Goal: Transaction & Acquisition: Subscribe to service/newsletter

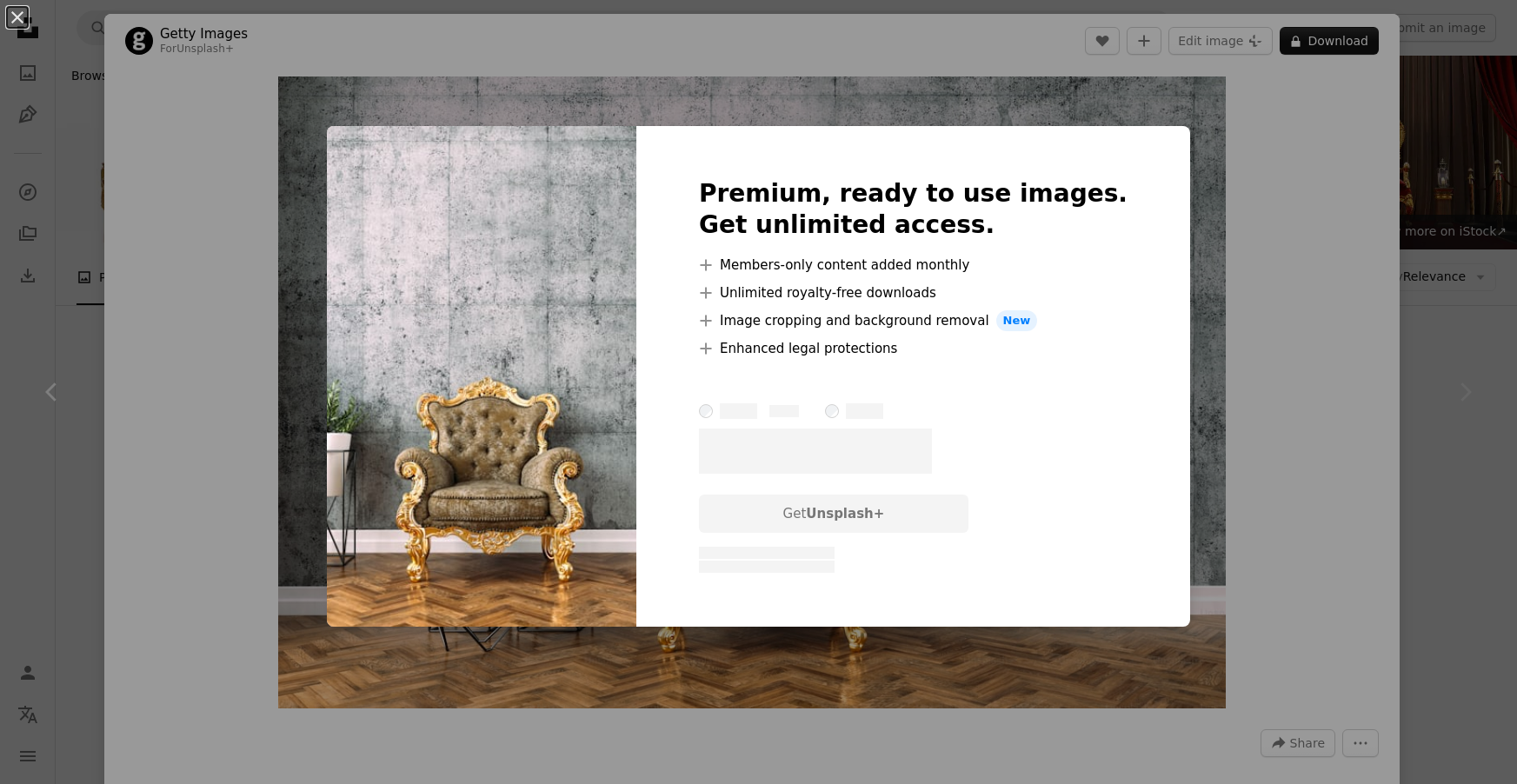
scroll to position [207, 0]
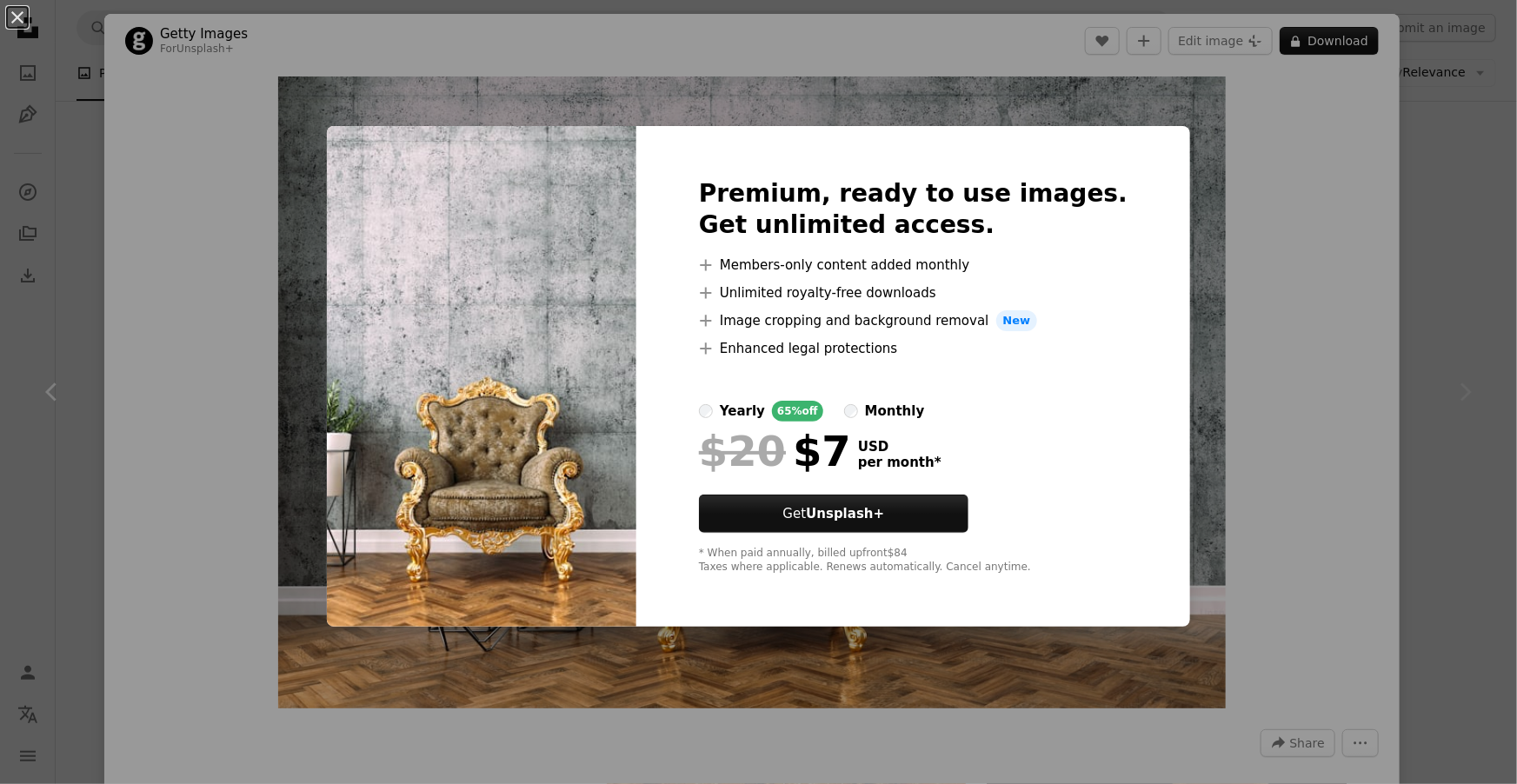
click at [1338, 390] on div "An X shape Premium, ready to use images. Get unlimited access. A plus sign Memb…" at bounding box center [758, 392] width 1517 height 784
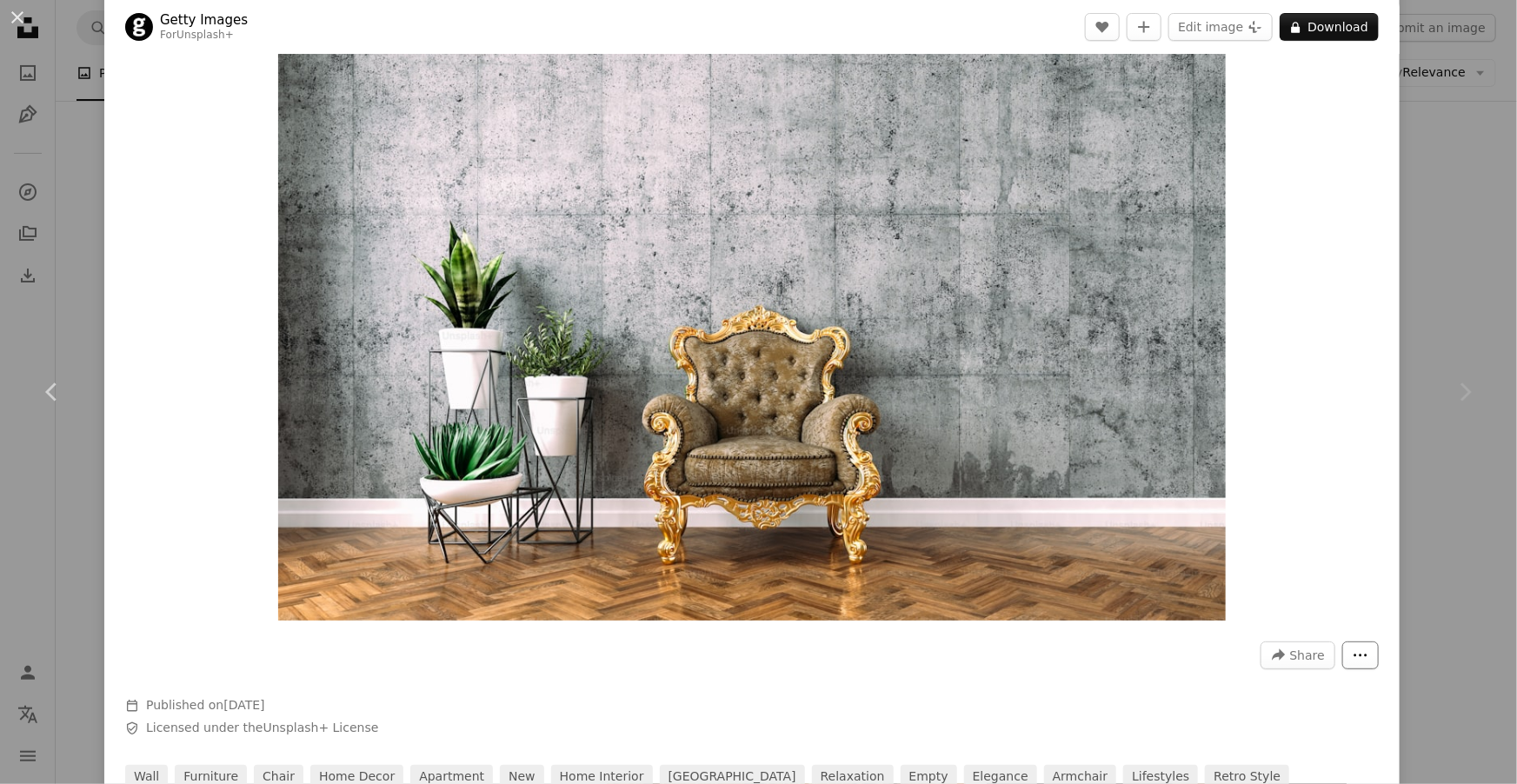
scroll to position [90, 0]
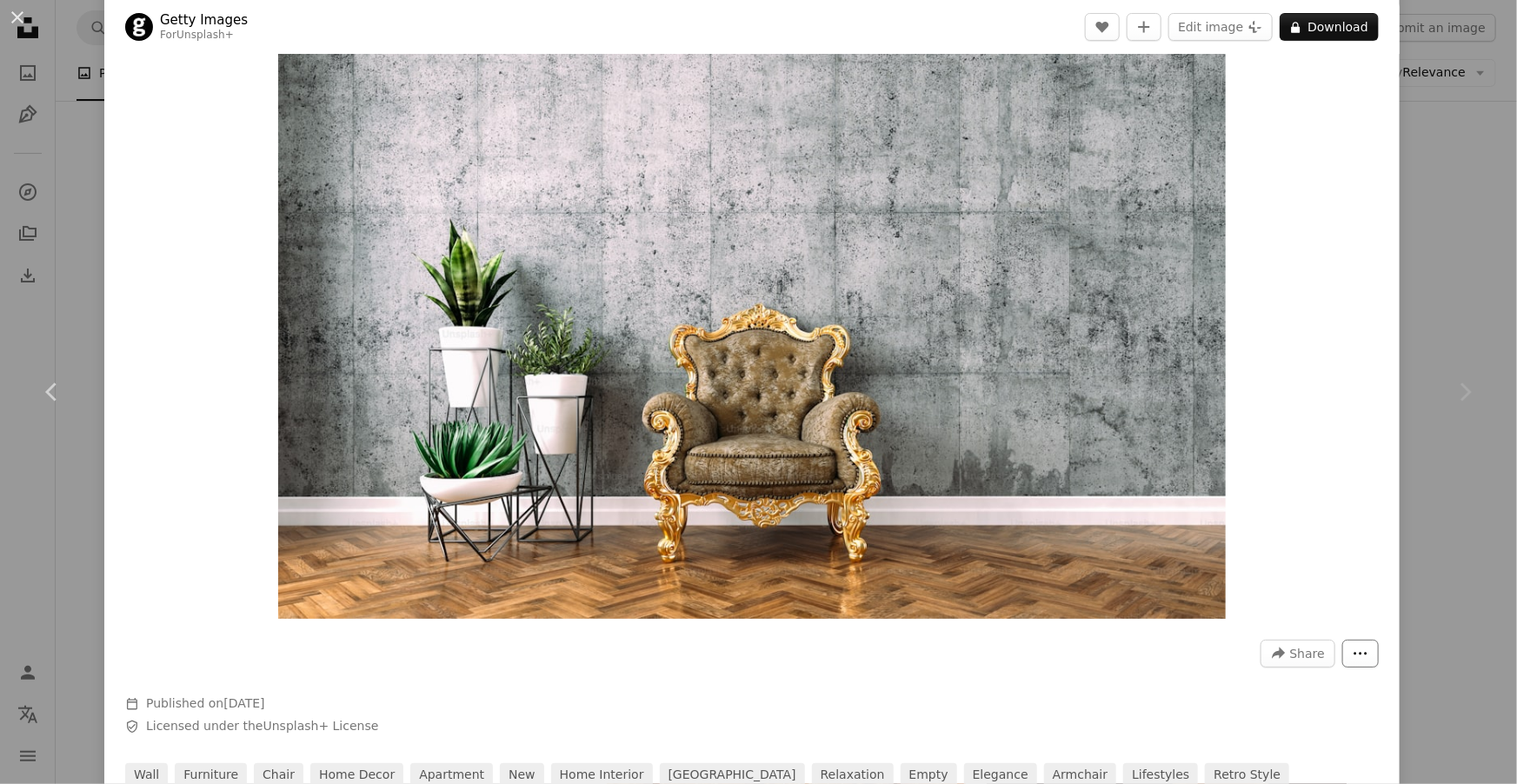
click at [1369, 650] on icon "More Actions" at bounding box center [1360, 653] width 16 height 16
click at [1297, 325] on dialog "An X shape Chevron left Chevron right Getty Images For Unsplash+ A heart A plus…" at bounding box center [758, 392] width 1517 height 784
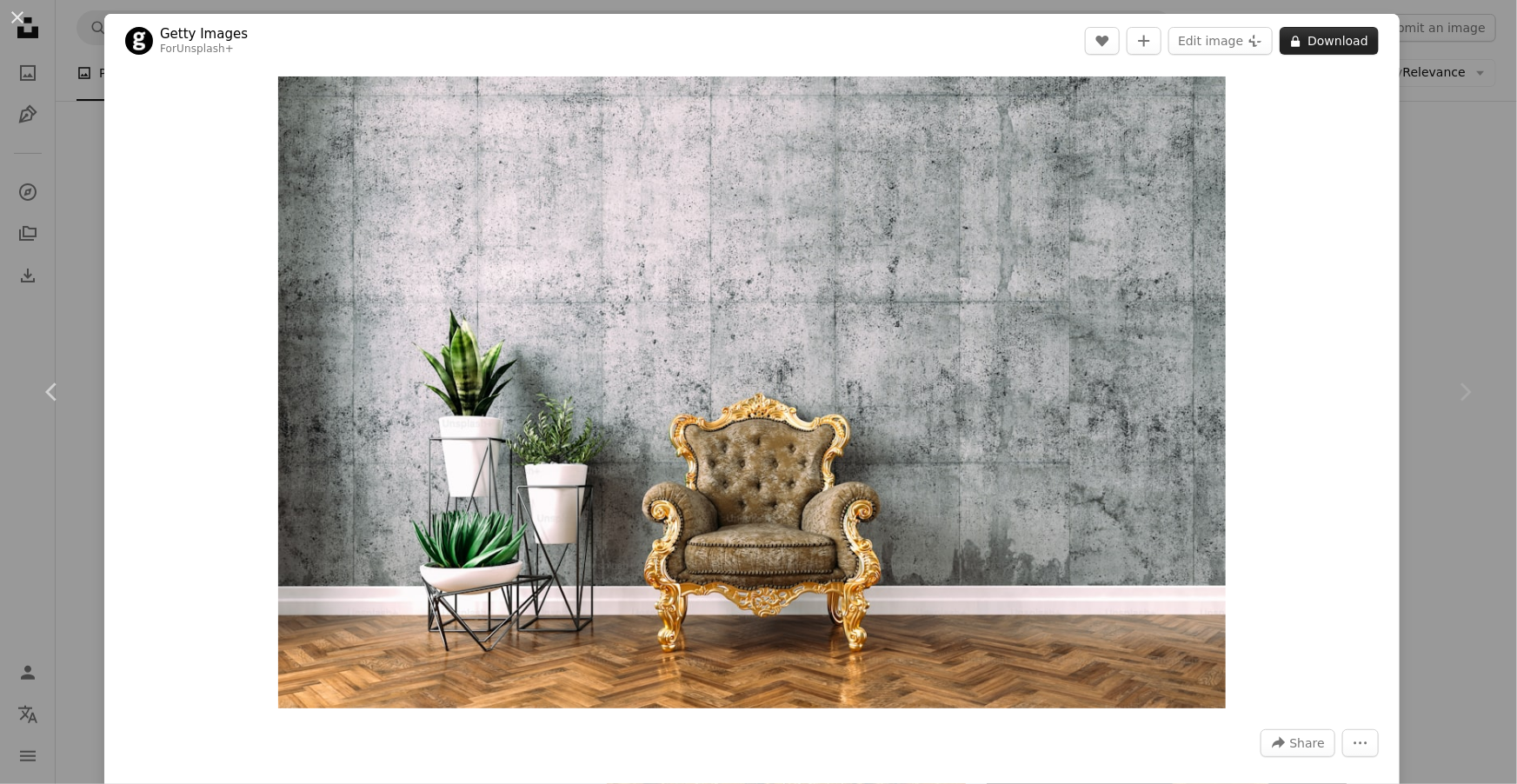
click at [1370, 39] on button "A lock Download" at bounding box center [1329, 41] width 99 height 28
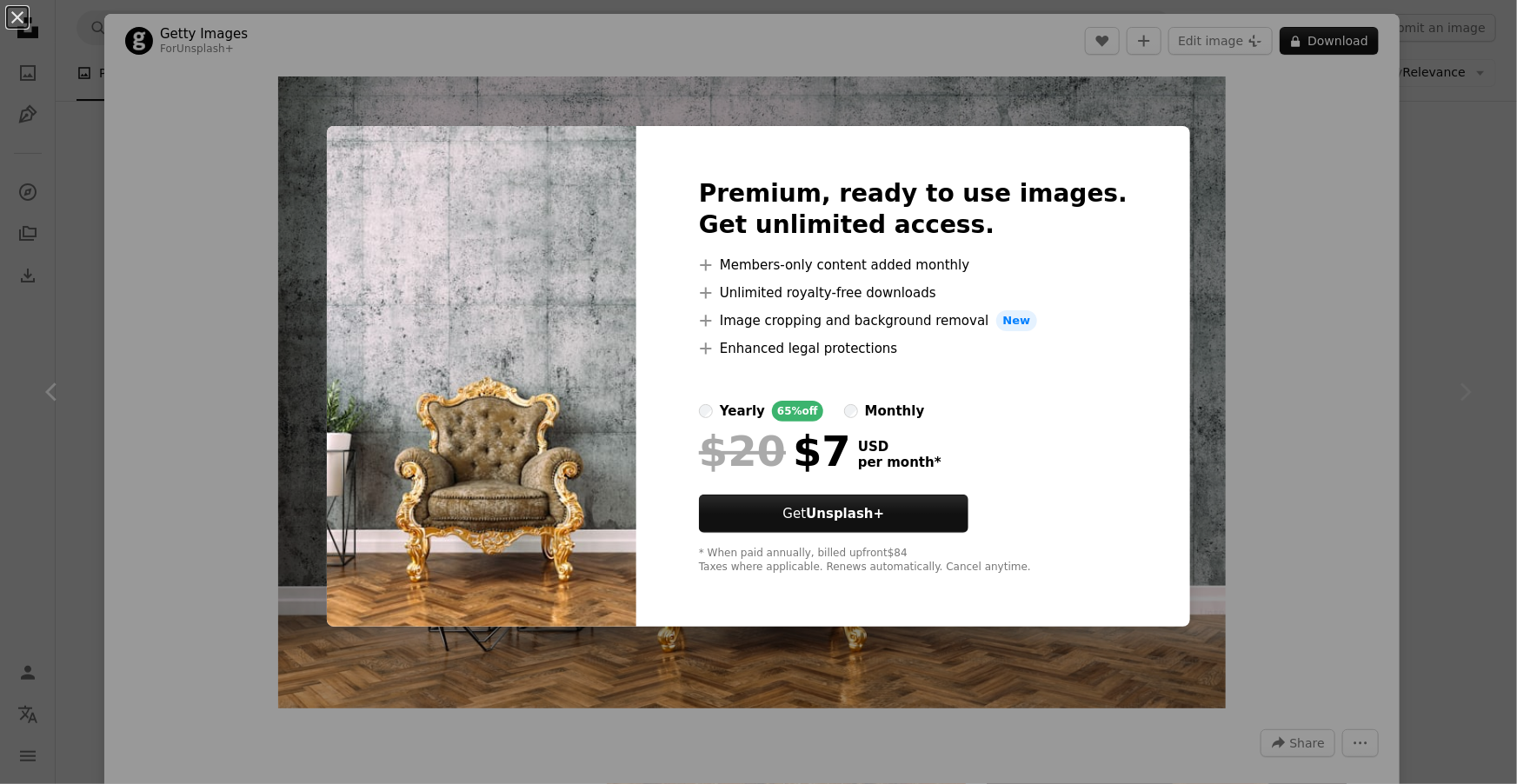
click at [1337, 382] on div "An X shape Premium, ready to use images. Get unlimited access. A plus sign Memb…" at bounding box center [758, 392] width 1517 height 784
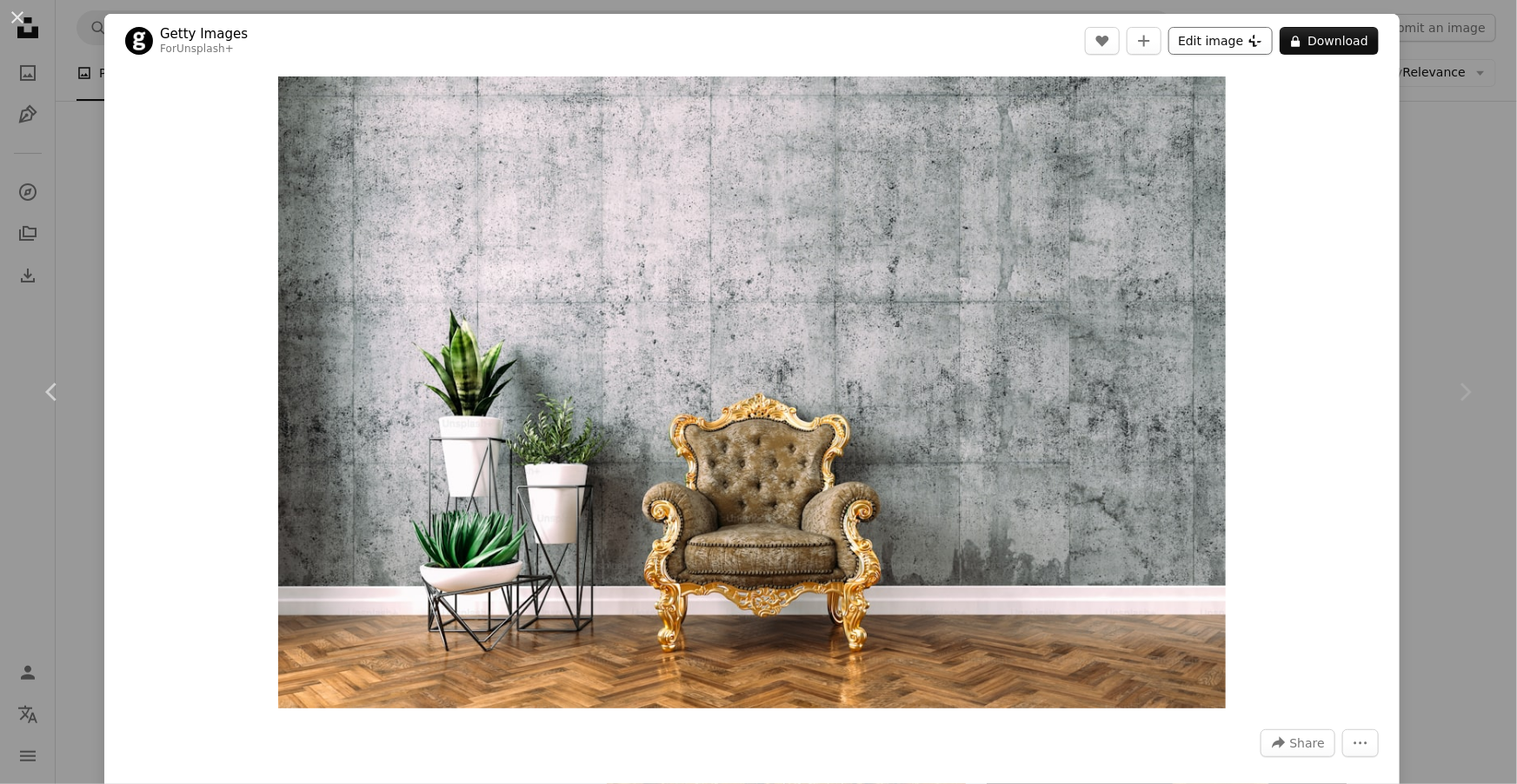
click at [1237, 46] on button "Edit image Plus sign for Unsplash+" at bounding box center [1220, 41] width 105 height 28
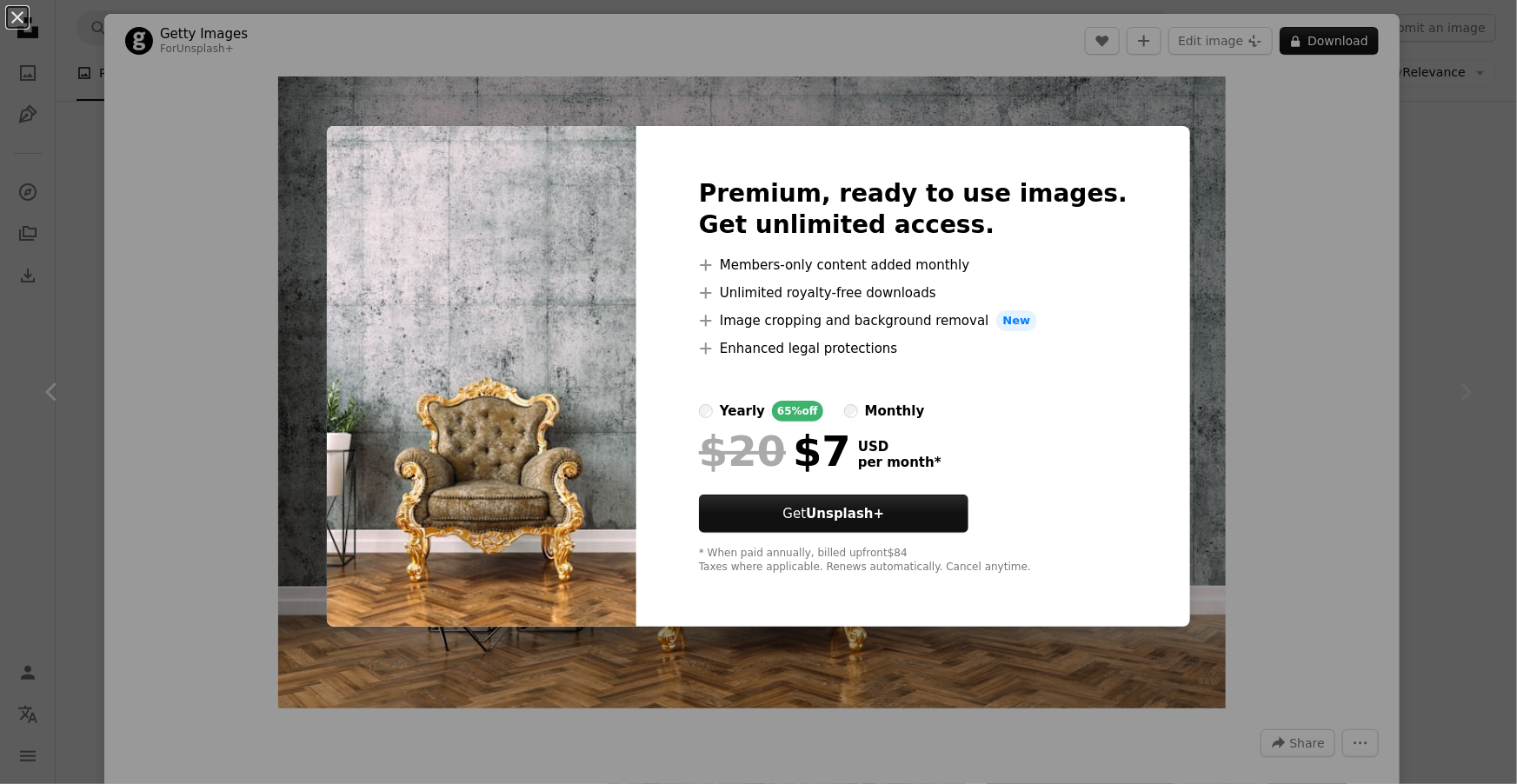
click at [1287, 285] on div "An X shape Premium, ready to use images. Get unlimited access. A plus sign Memb…" at bounding box center [758, 392] width 1517 height 784
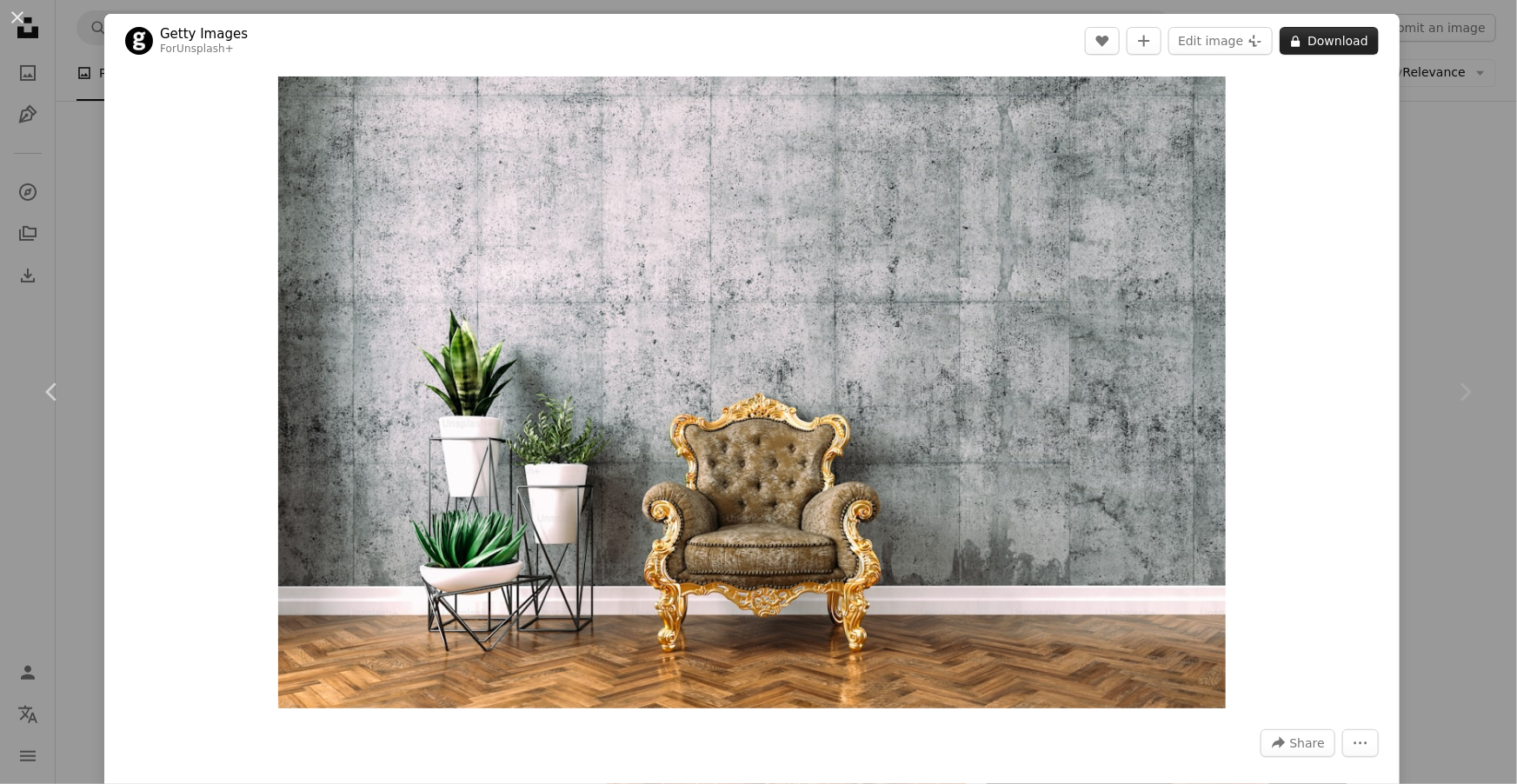
click at [1341, 50] on button "A lock Download" at bounding box center [1329, 41] width 99 height 28
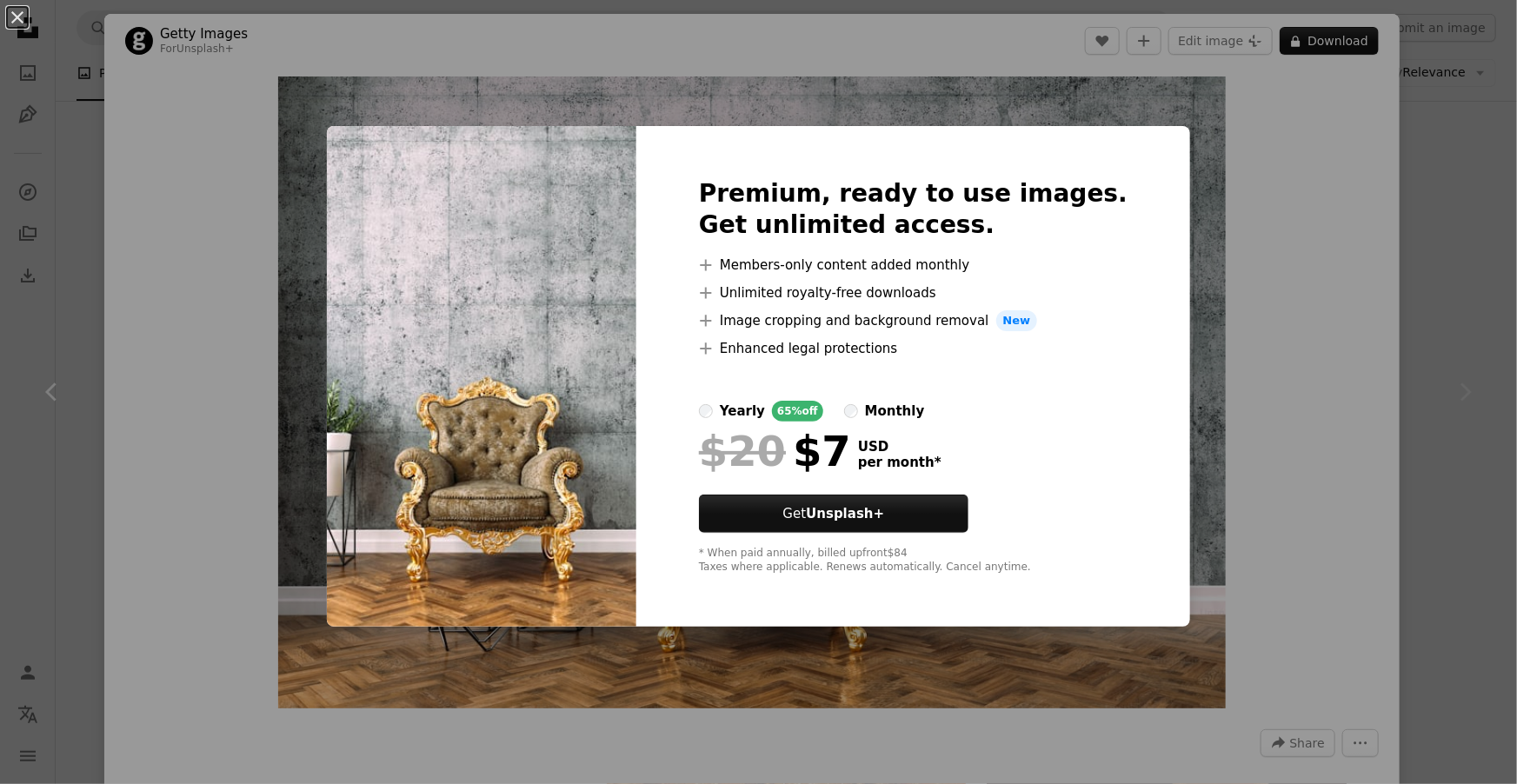
click at [1303, 310] on div "An X shape Premium, ready to use images. Get unlimited access. A plus sign Memb…" at bounding box center [758, 392] width 1517 height 784
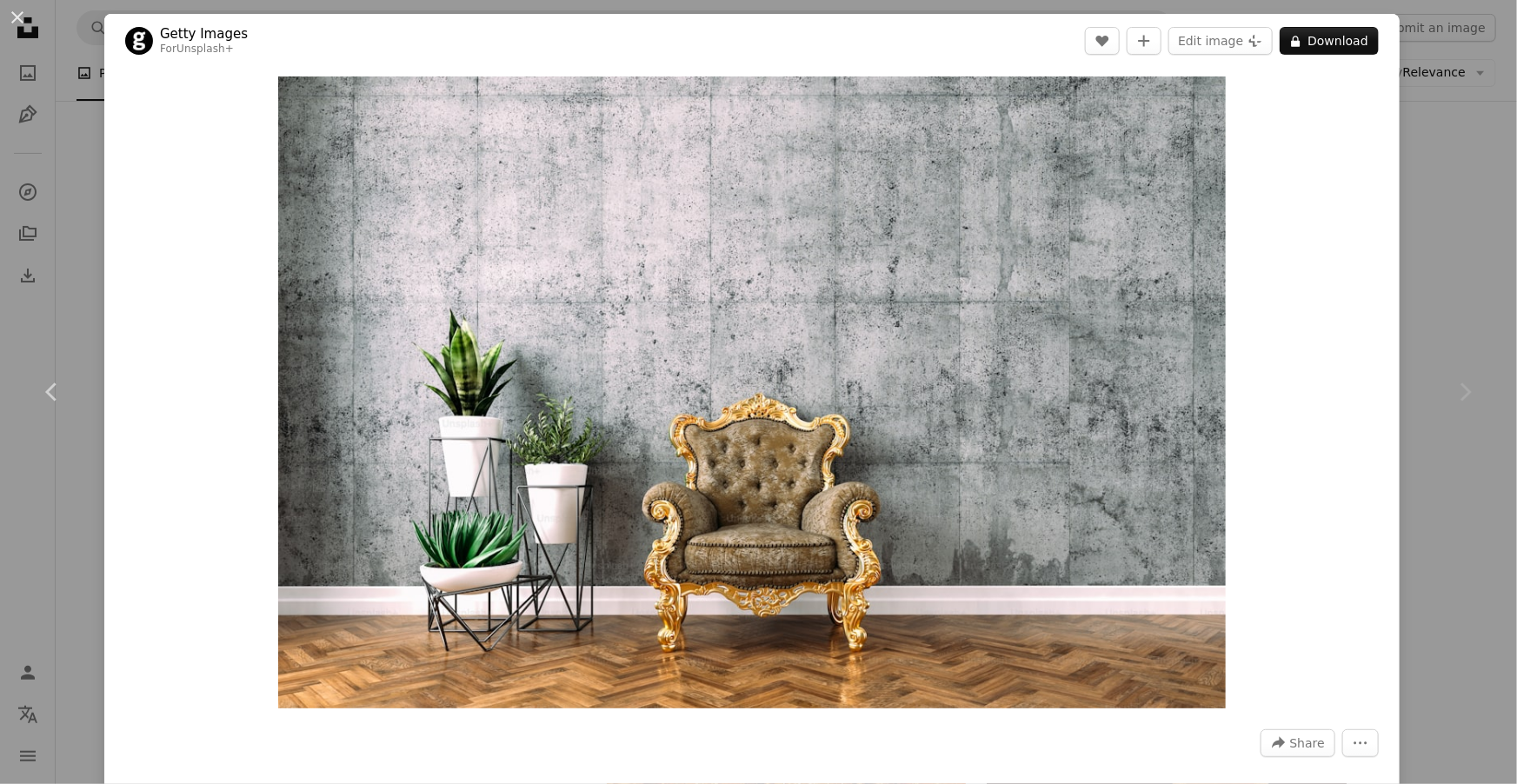
click at [187, 47] on link "Unsplash+" at bounding box center [205, 48] width 57 height 12
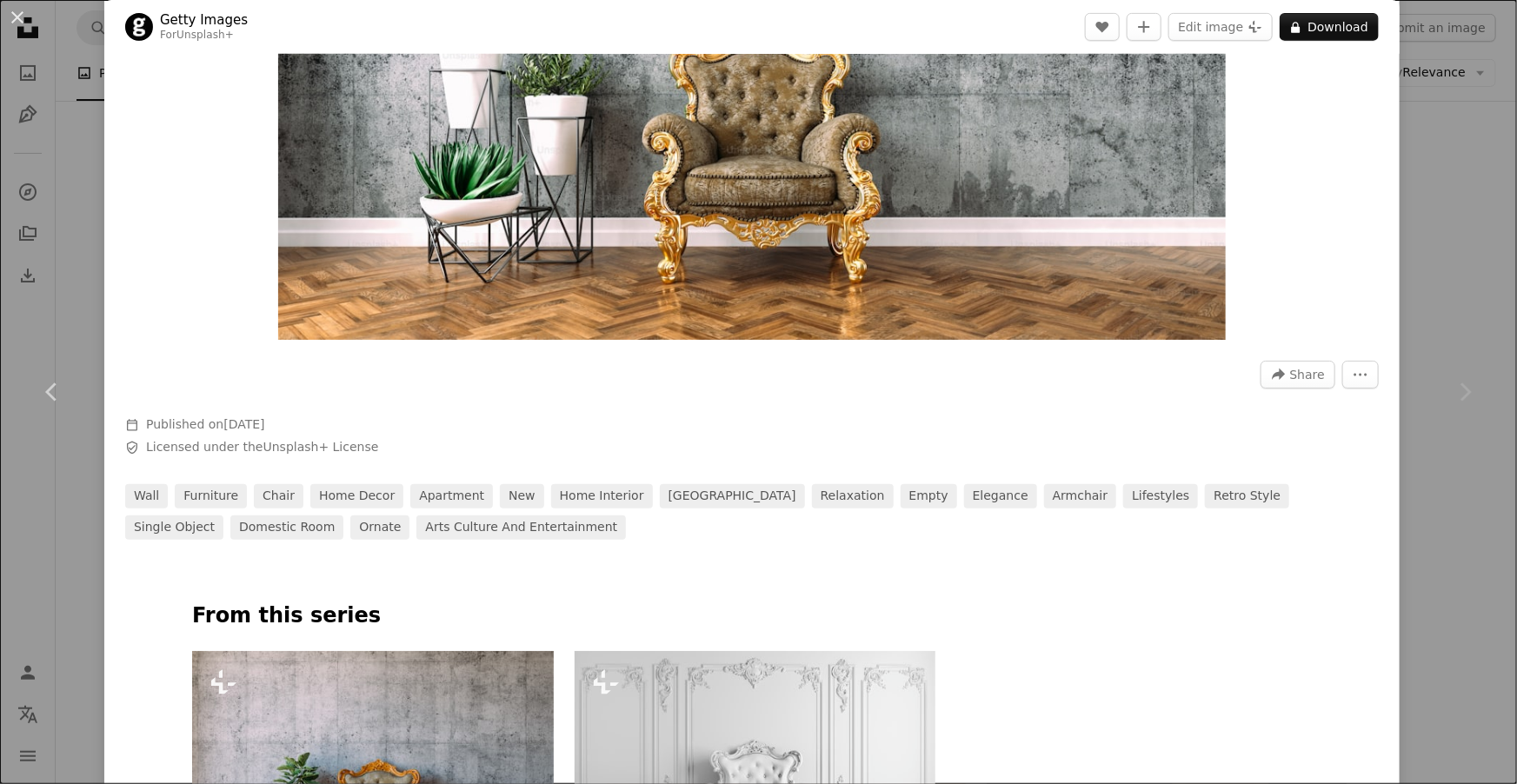
scroll to position [371, 0]
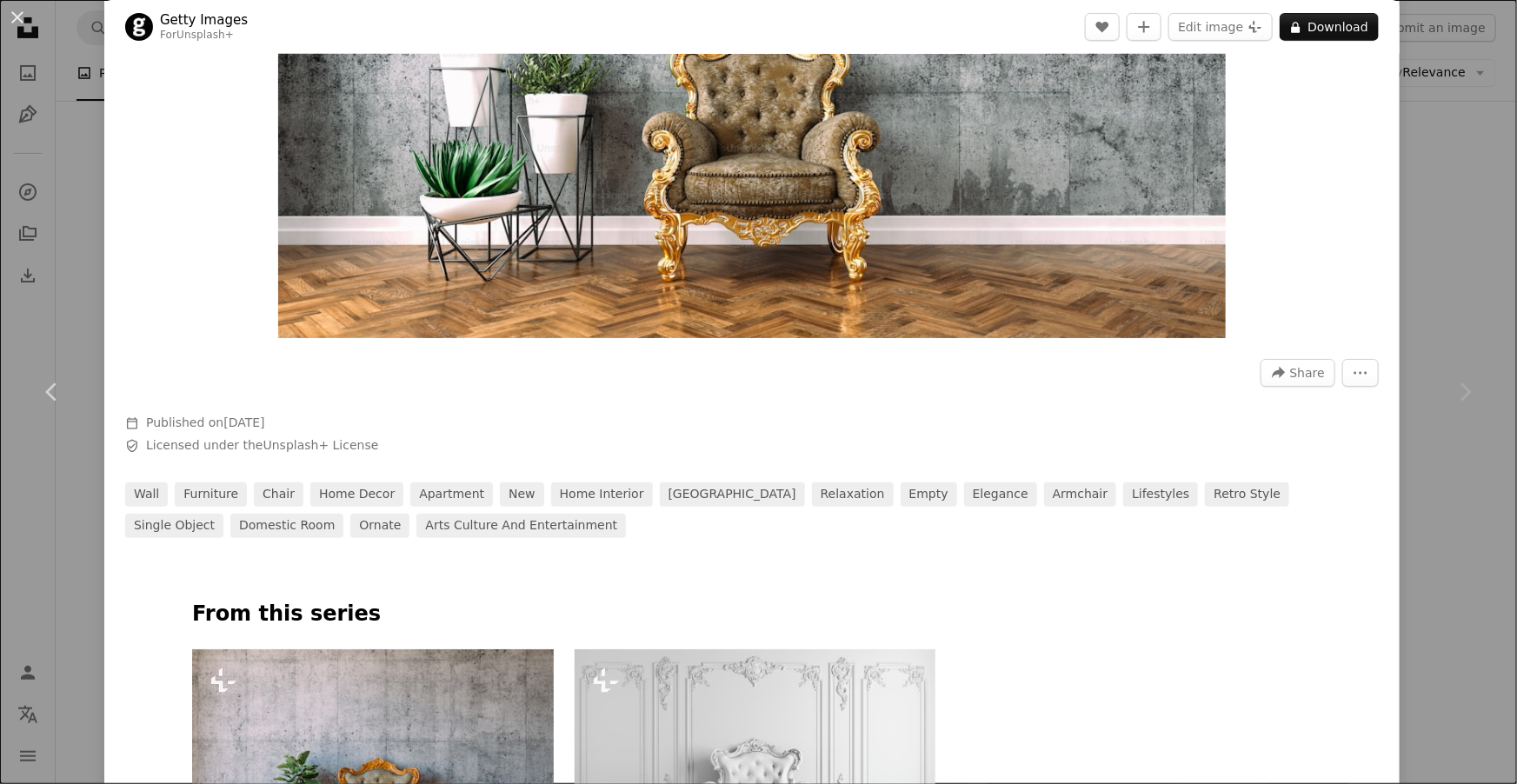
click at [644, 274] on img "Zoom in on this image" at bounding box center [752, 22] width 949 height 632
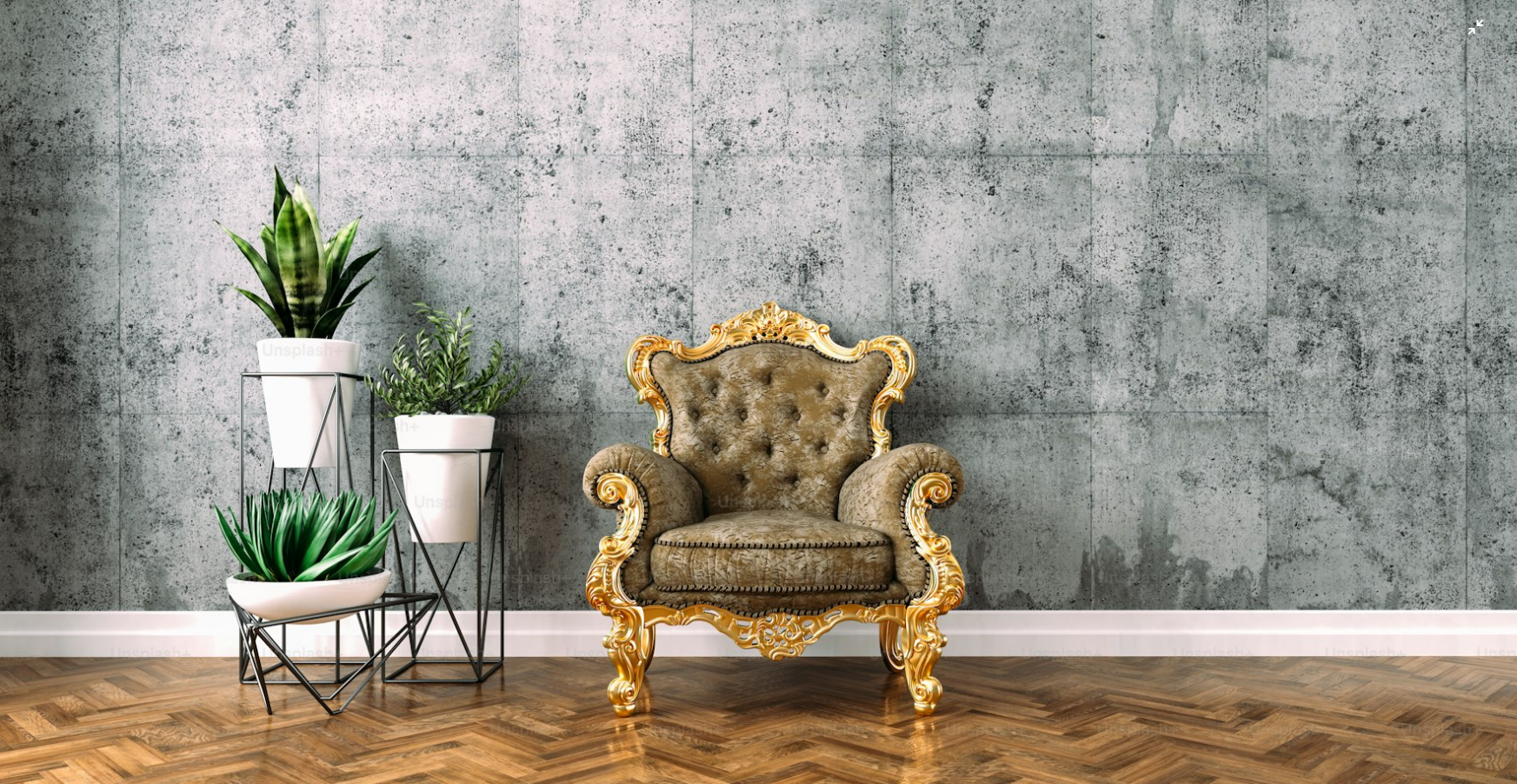
scroll to position [227, 0]
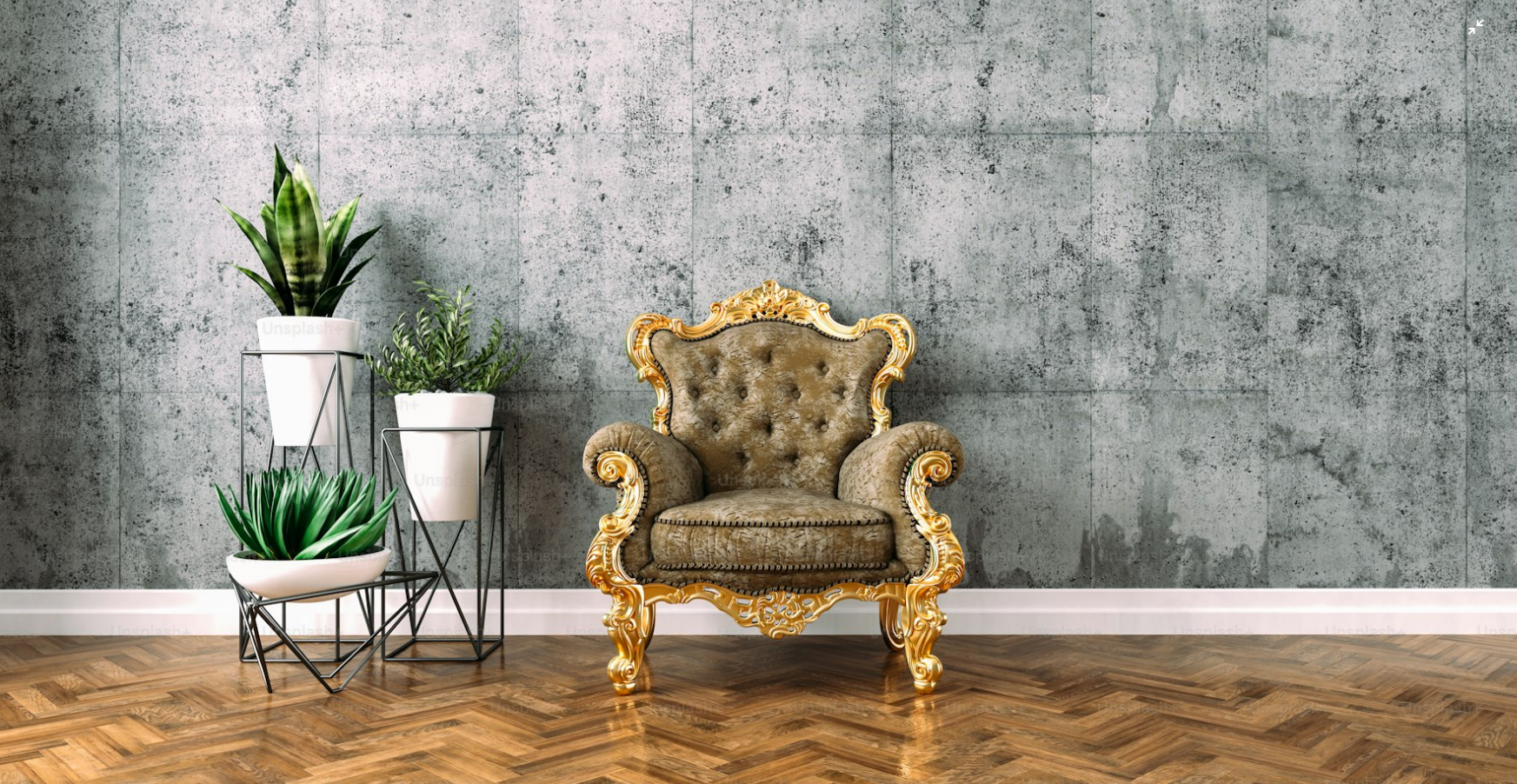
click at [875, 340] on img "Zoom out on this image" at bounding box center [758, 278] width 1519 height 1013
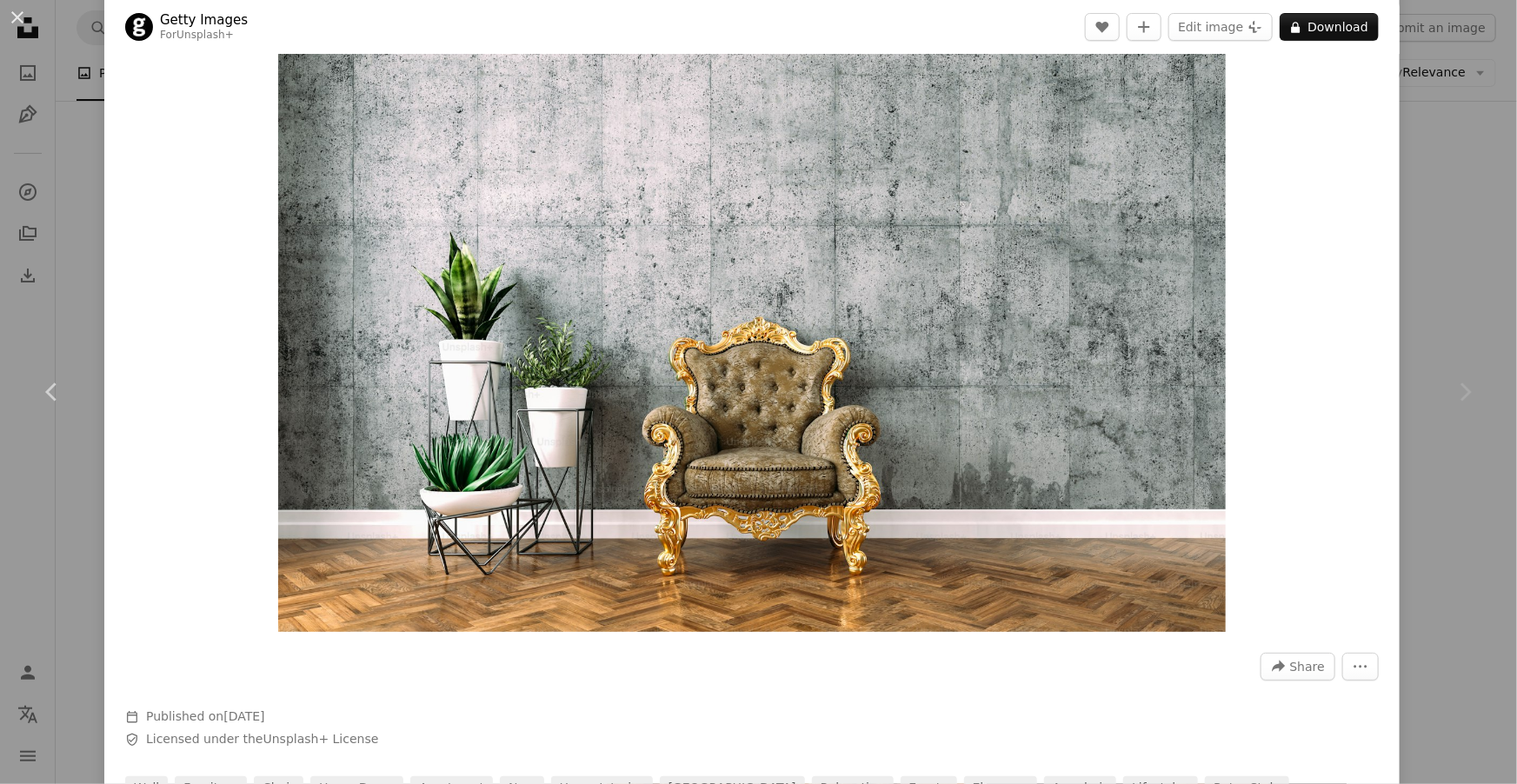
scroll to position [0, 0]
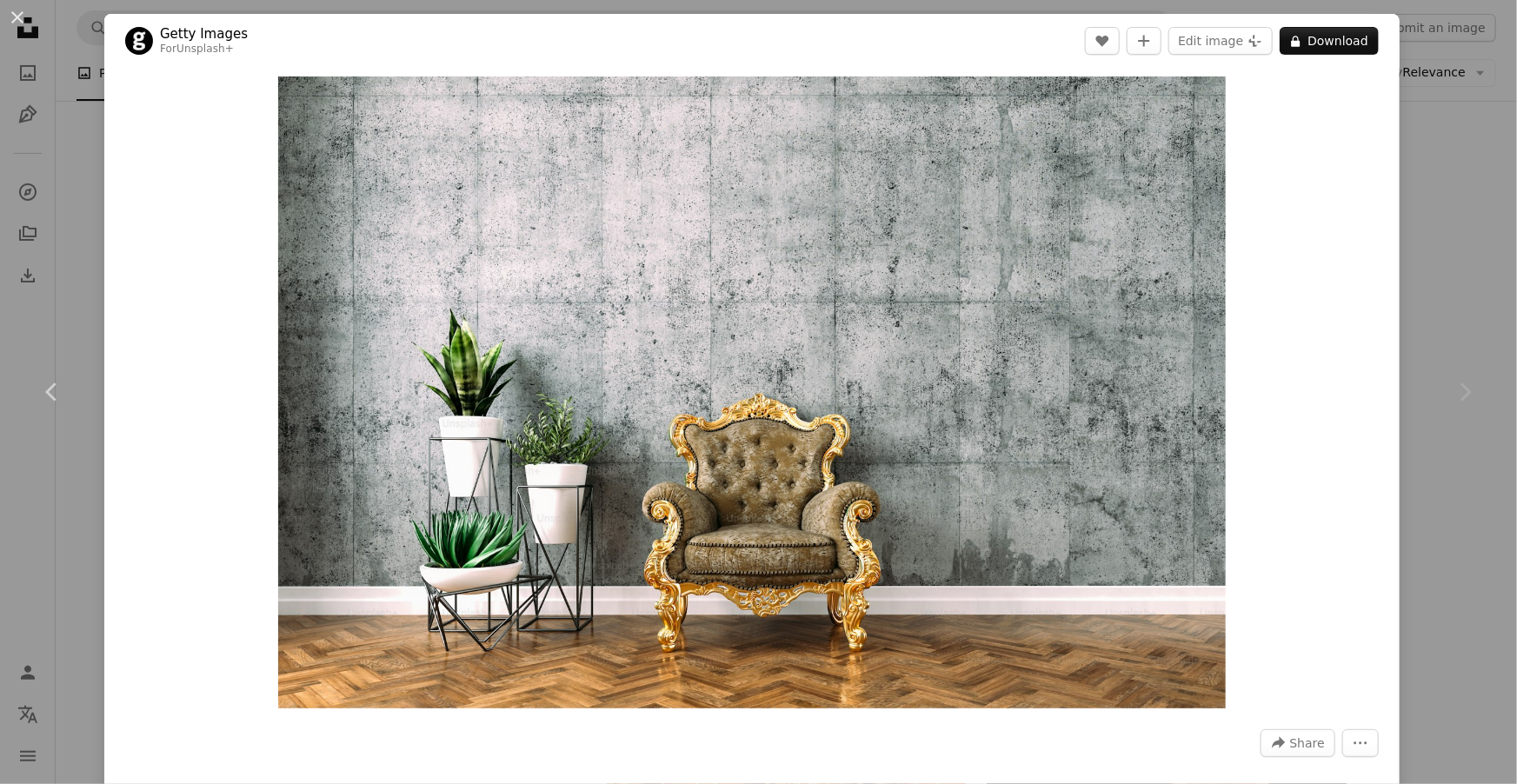
click at [1511, 196] on div "An X shape Chevron left Chevron right Getty Images For Unsplash+ A heart A plus…" at bounding box center [758, 392] width 1517 height 784
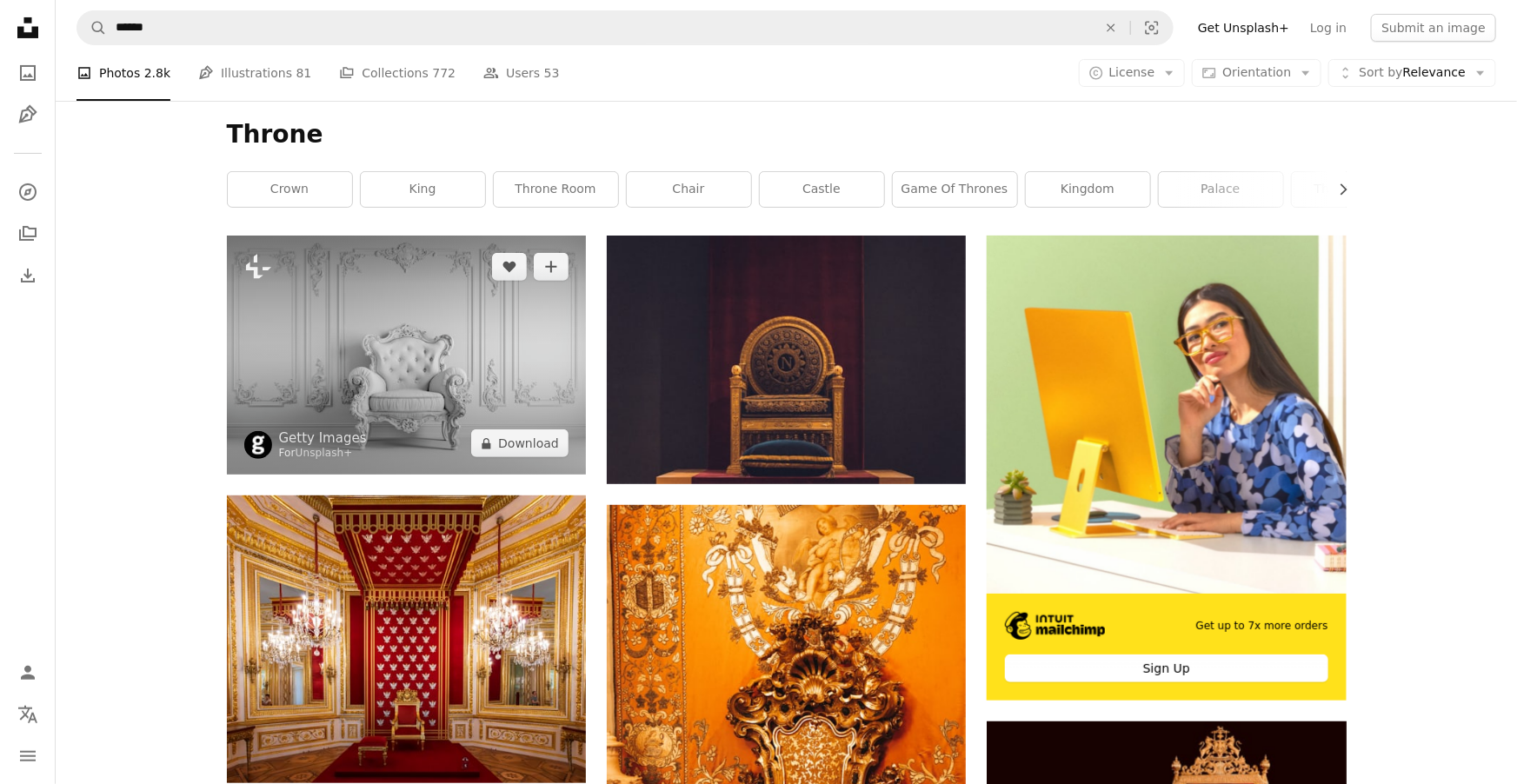
click at [498, 341] on img at bounding box center [406, 355] width 359 height 239
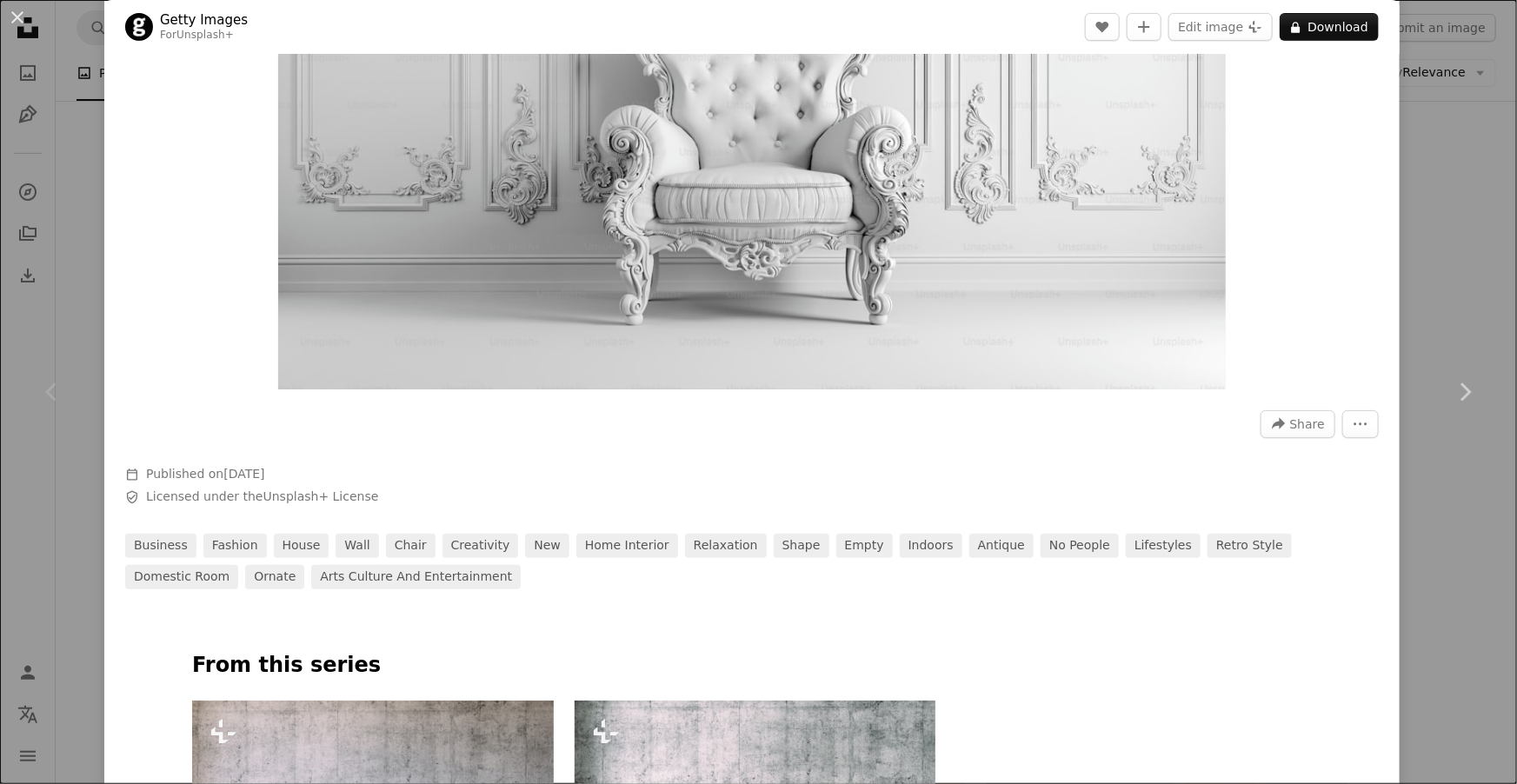
scroll to position [330, 0]
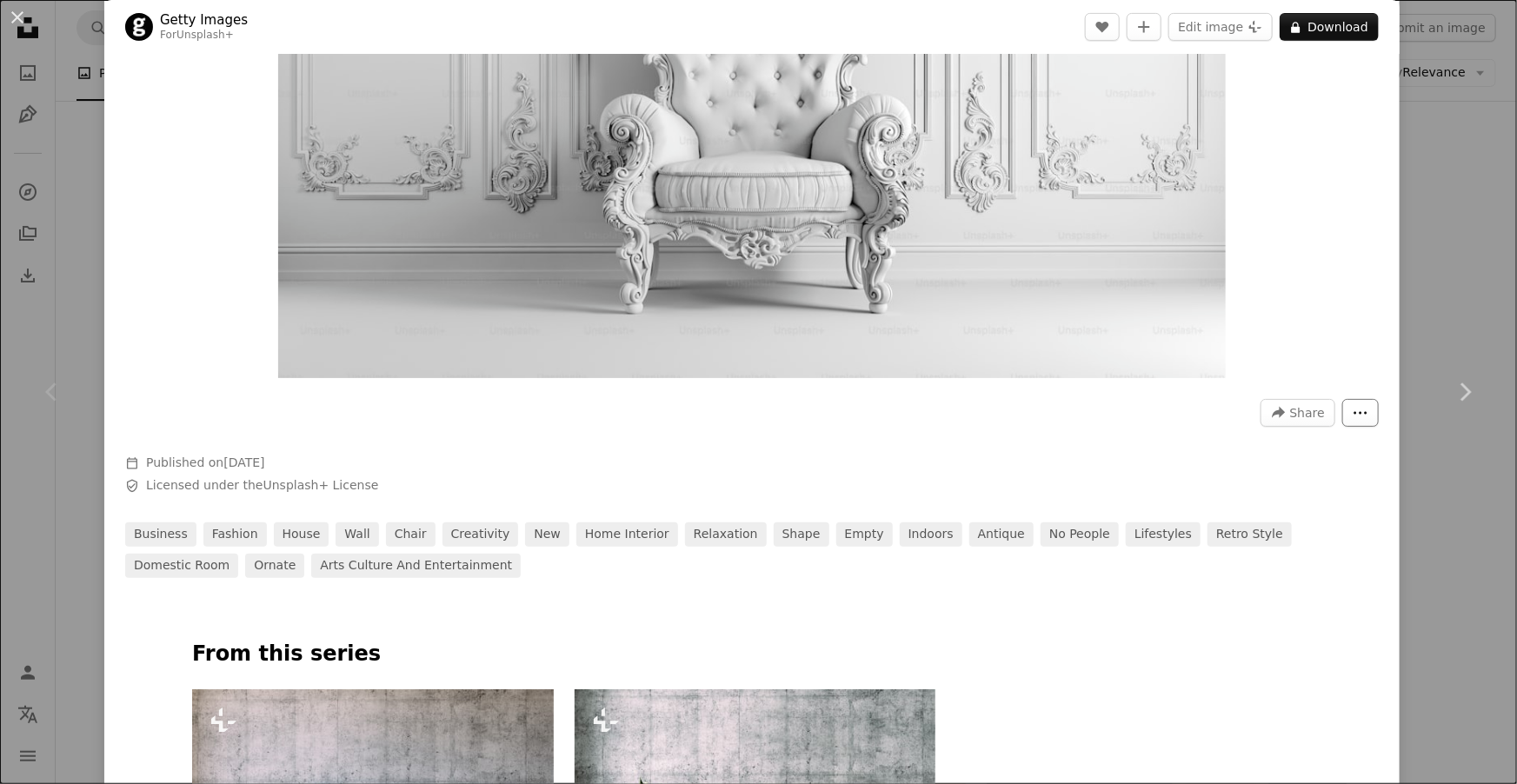
click at [1369, 411] on icon "More Actions" at bounding box center [1360, 412] width 16 height 16
click at [1331, 222] on dialog "An X shape Chevron left Chevron right Getty Images For Unsplash+ A heart A plus…" at bounding box center [758, 392] width 1517 height 784
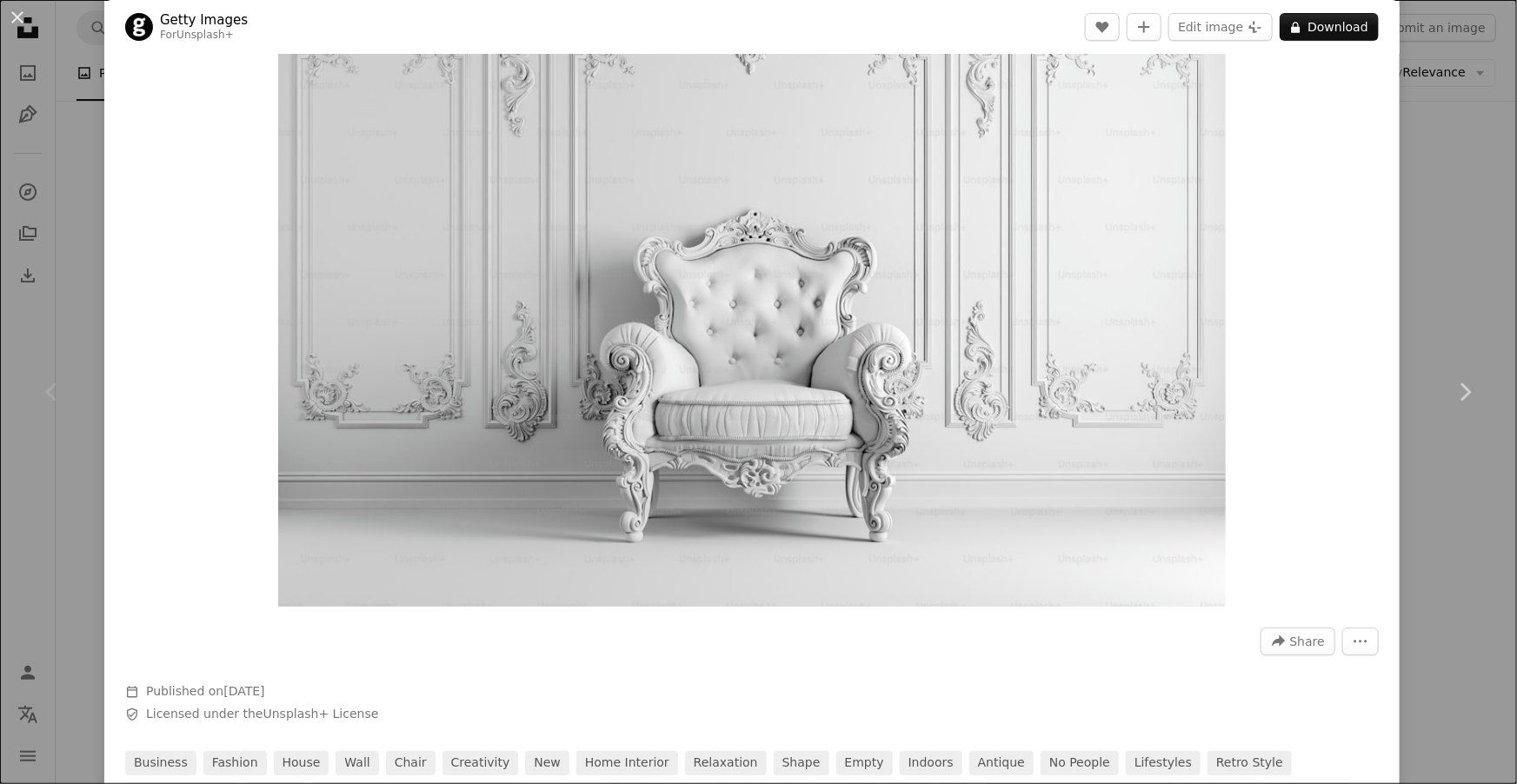
scroll to position [0, 0]
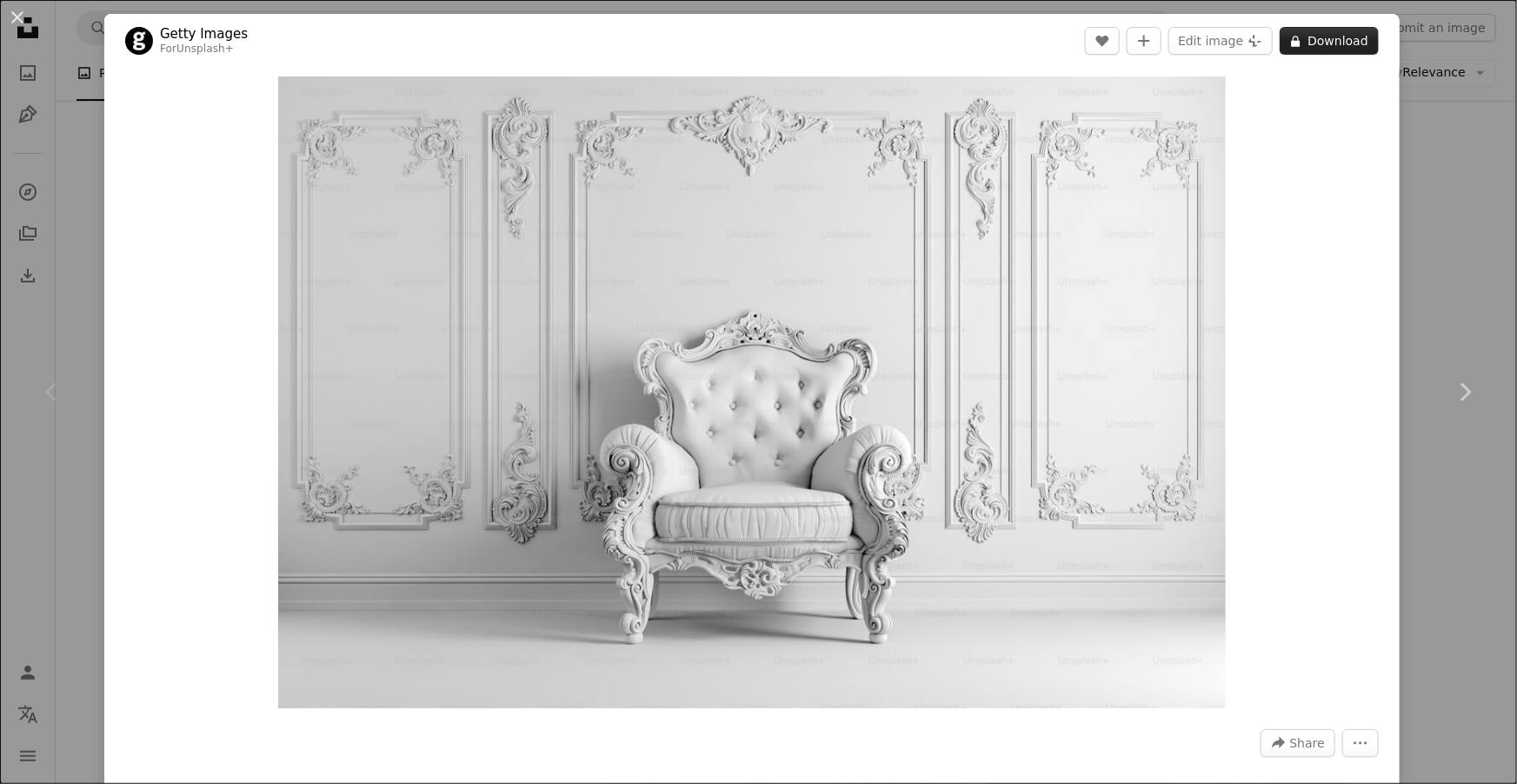
click at [1335, 45] on button "A lock Download" at bounding box center [1329, 41] width 99 height 28
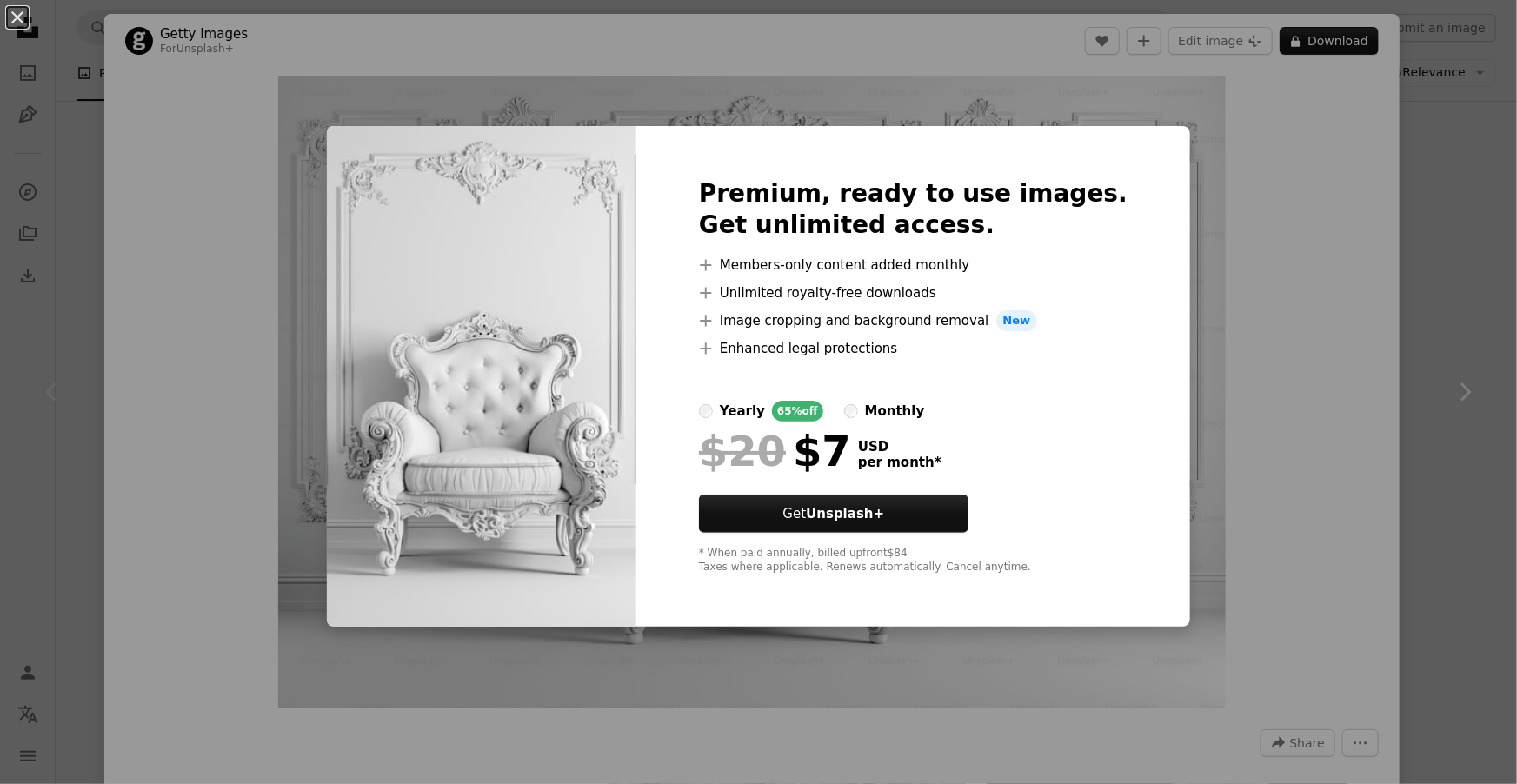
click at [1399, 409] on div "An X shape Premium, ready to use images. Get unlimited access. A plus sign Memb…" at bounding box center [758, 392] width 1517 height 784
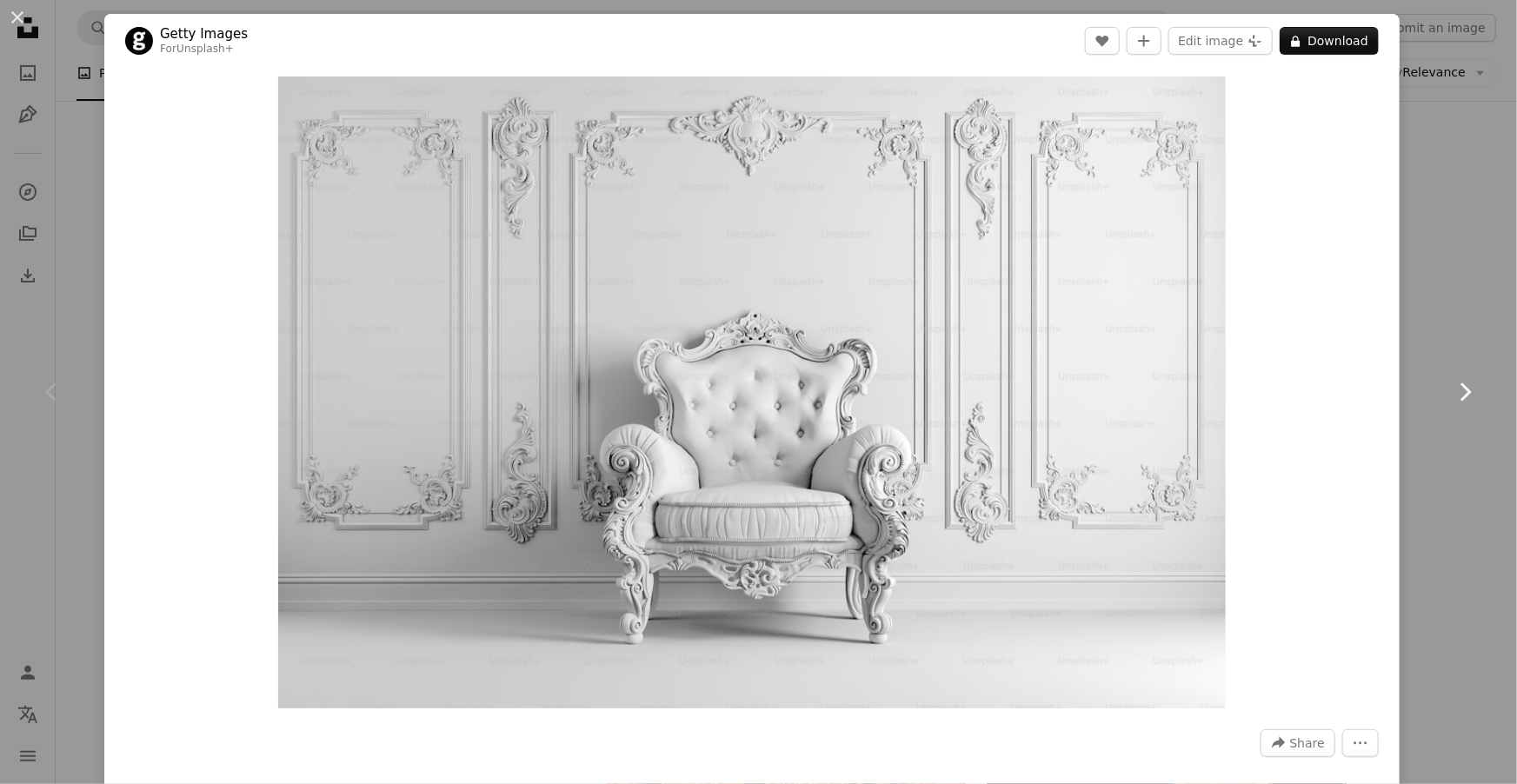
click at [1469, 398] on icon "Chevron right" at bounding box center [1465, 392] width 28 height 28
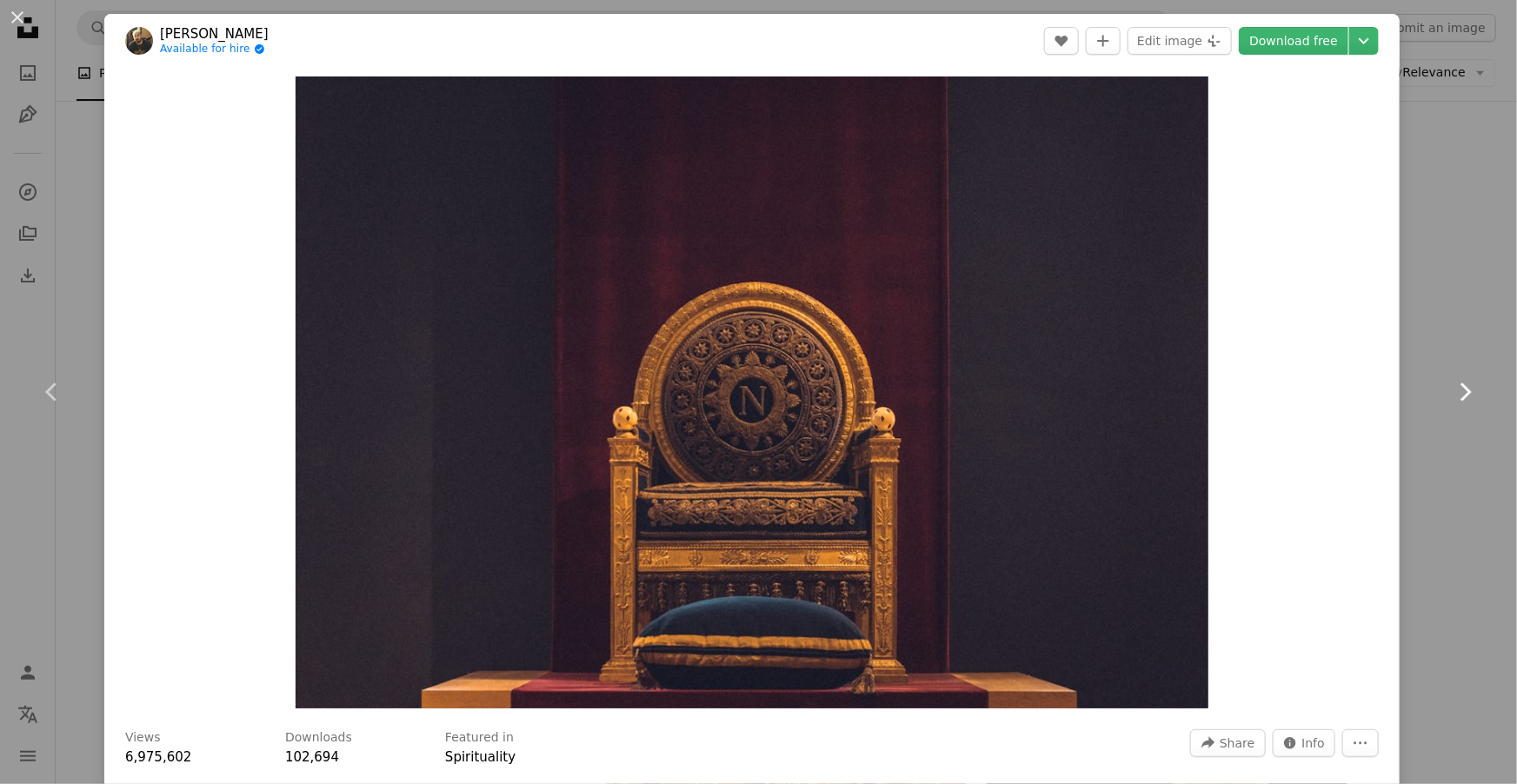
click at [1469, 398] on icon "Chevron right" at bounding box center [1465, 392] width 28 height 28
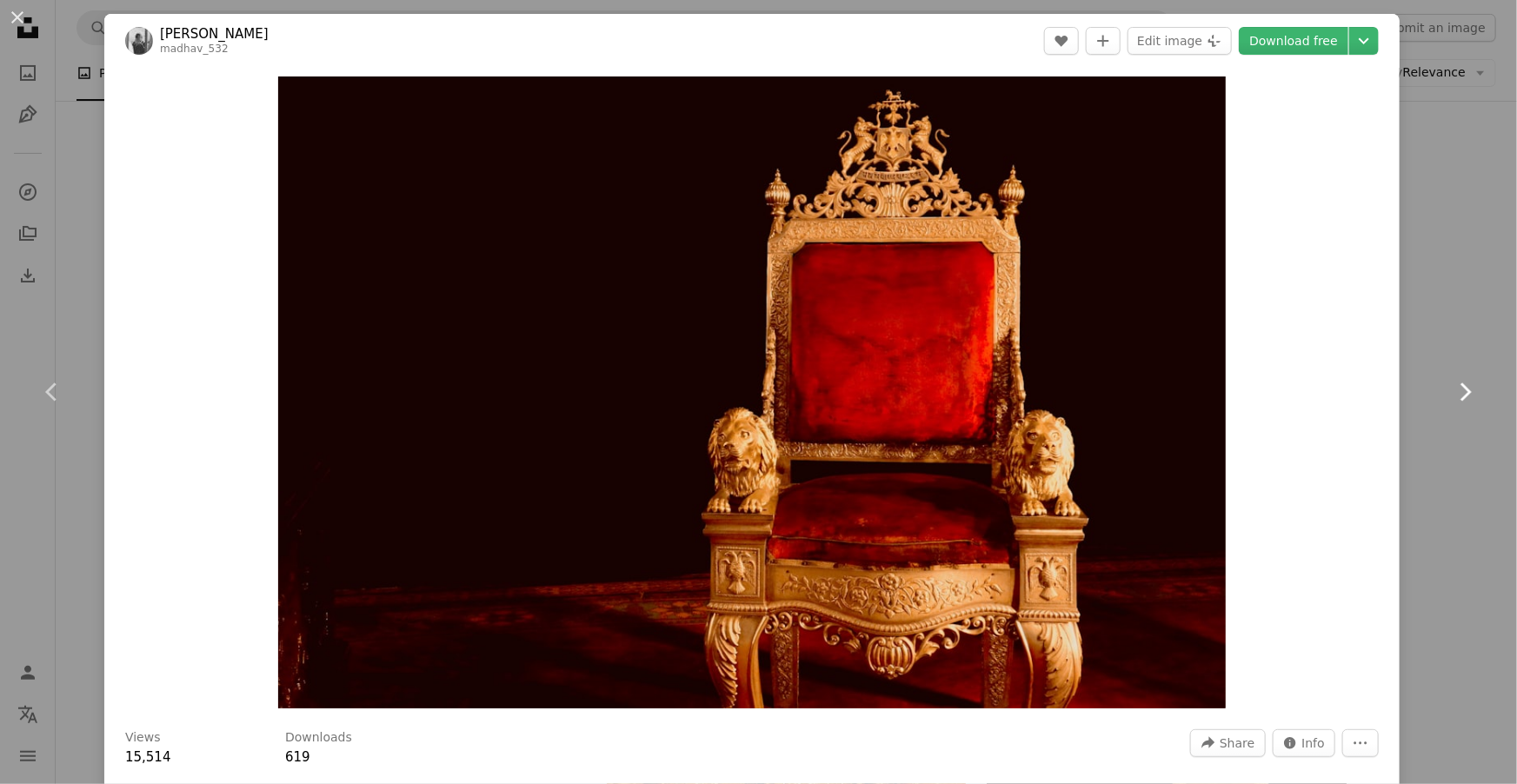
click at [1469, 398] on icon "Chevron right" at bounding box center [1465, 392] width 28 height 28
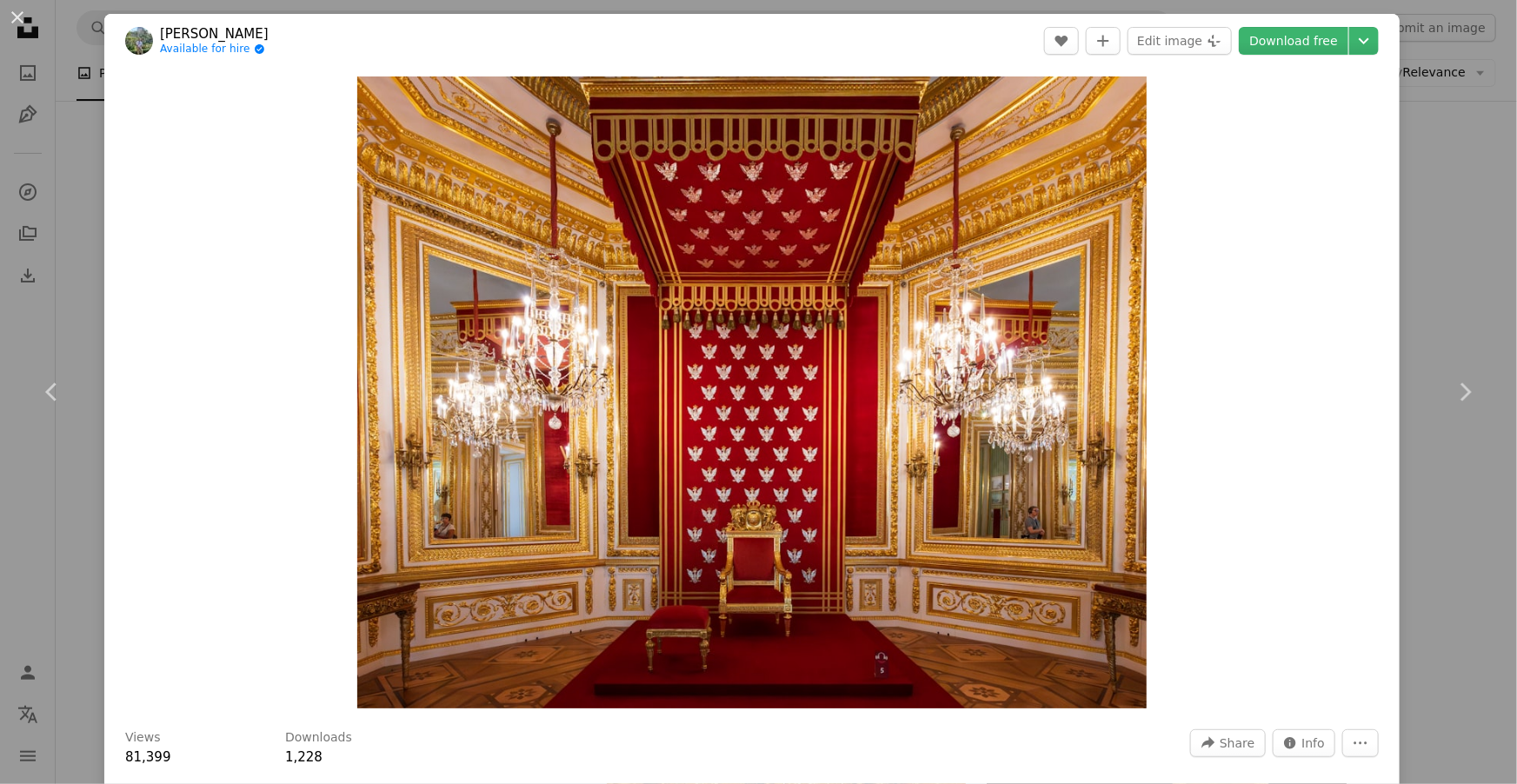
click at [1458, 280] on div "An X shape Chevron left Chevron right [PERSON_NAME] Available for hire A checkm…" at bounding box center [758, 392] width 1517 height 784
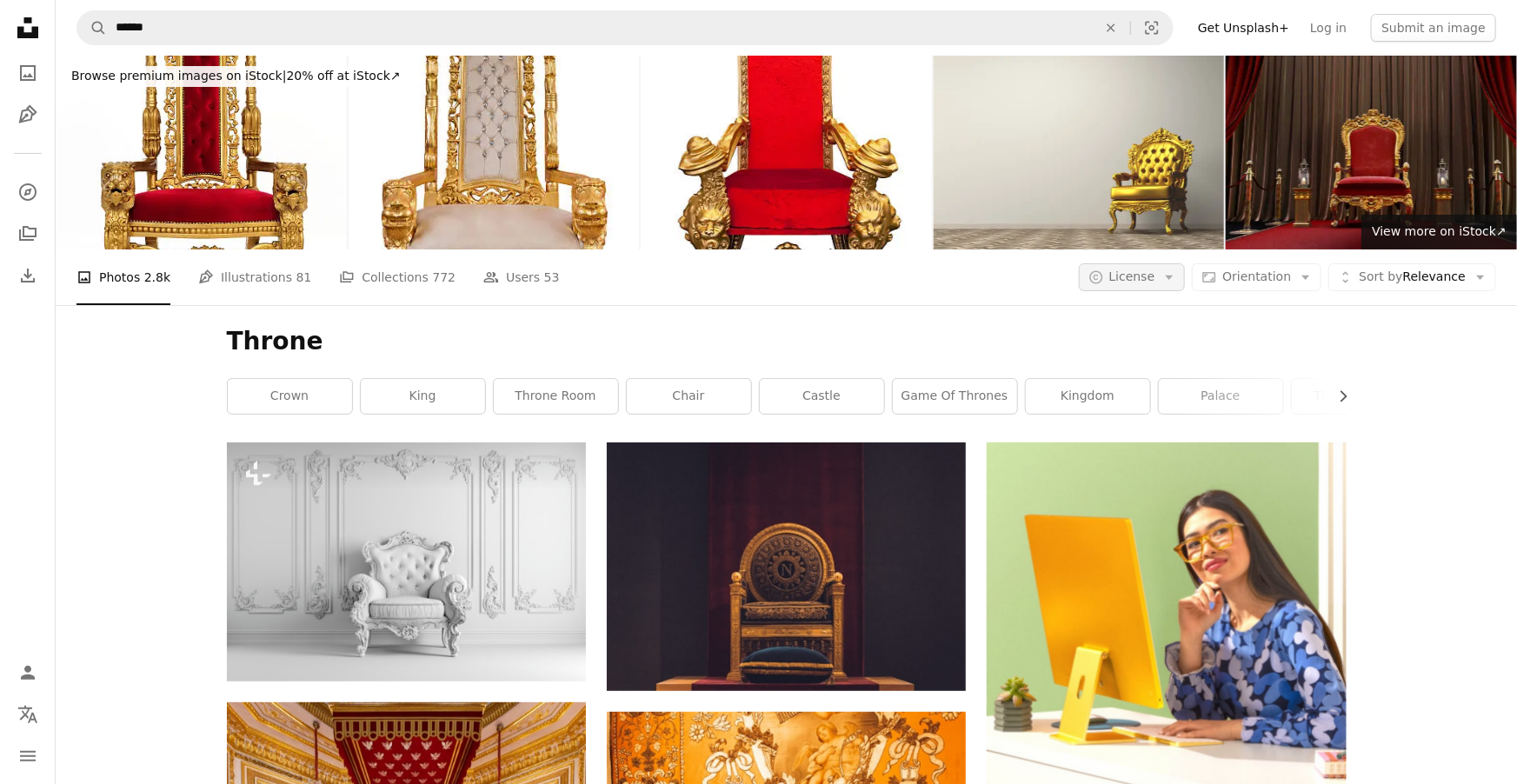
click at [1148, 279] on span "License" at bounding box center [1133, 276] width 46 height 14
click at [1128, 349] on span "All" at bounding box center [1179, 353] width 106 height 18
click at [1141, 280] on span "License" at bounding box center [1133, 276] width 46 height 14
click at [1154, 393] on span "Unsplash+" at bounding box center [1179, 385] width 106 height 18
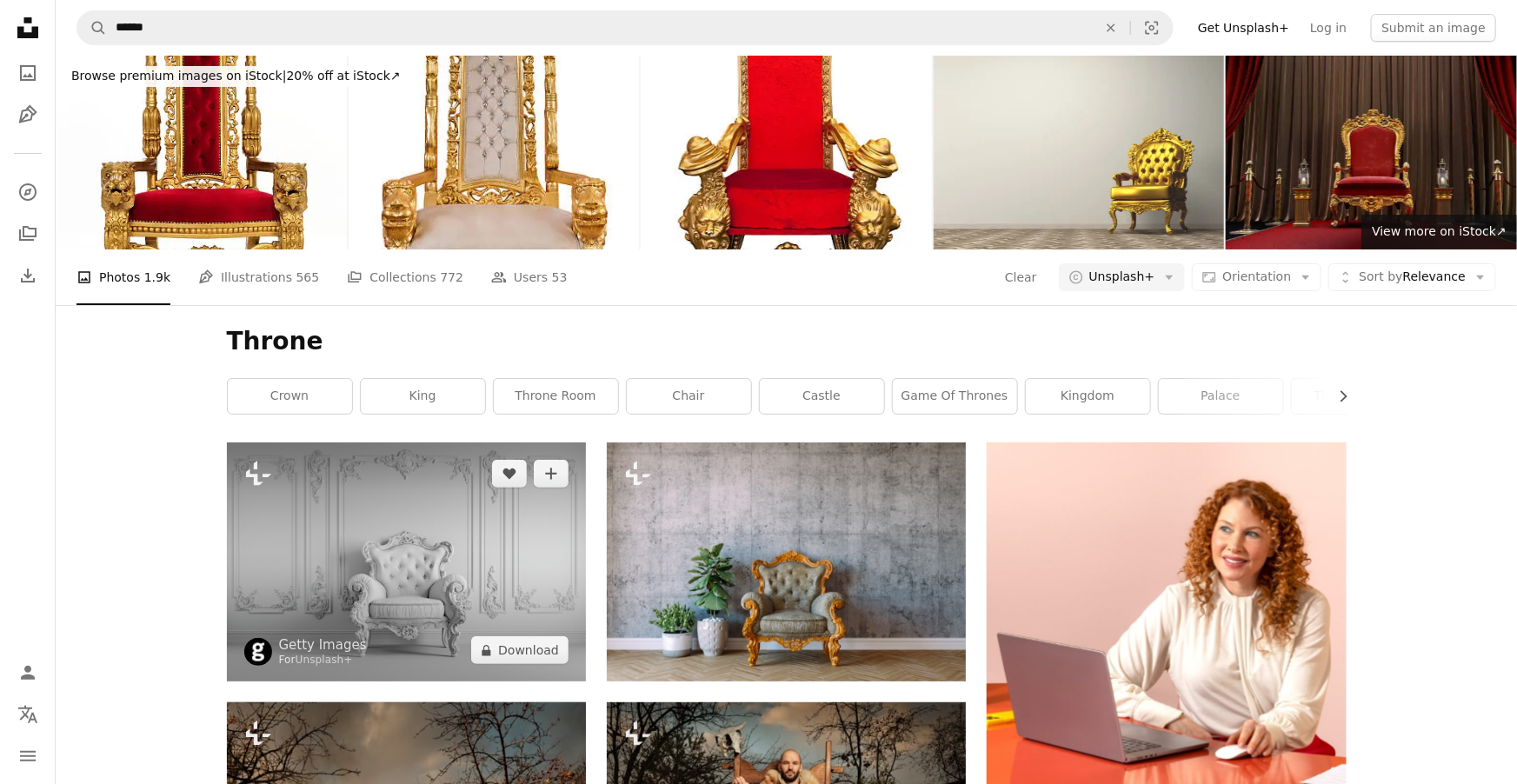
click at [440, 570] on img at bounding box center [406, 562] width 359 height 239
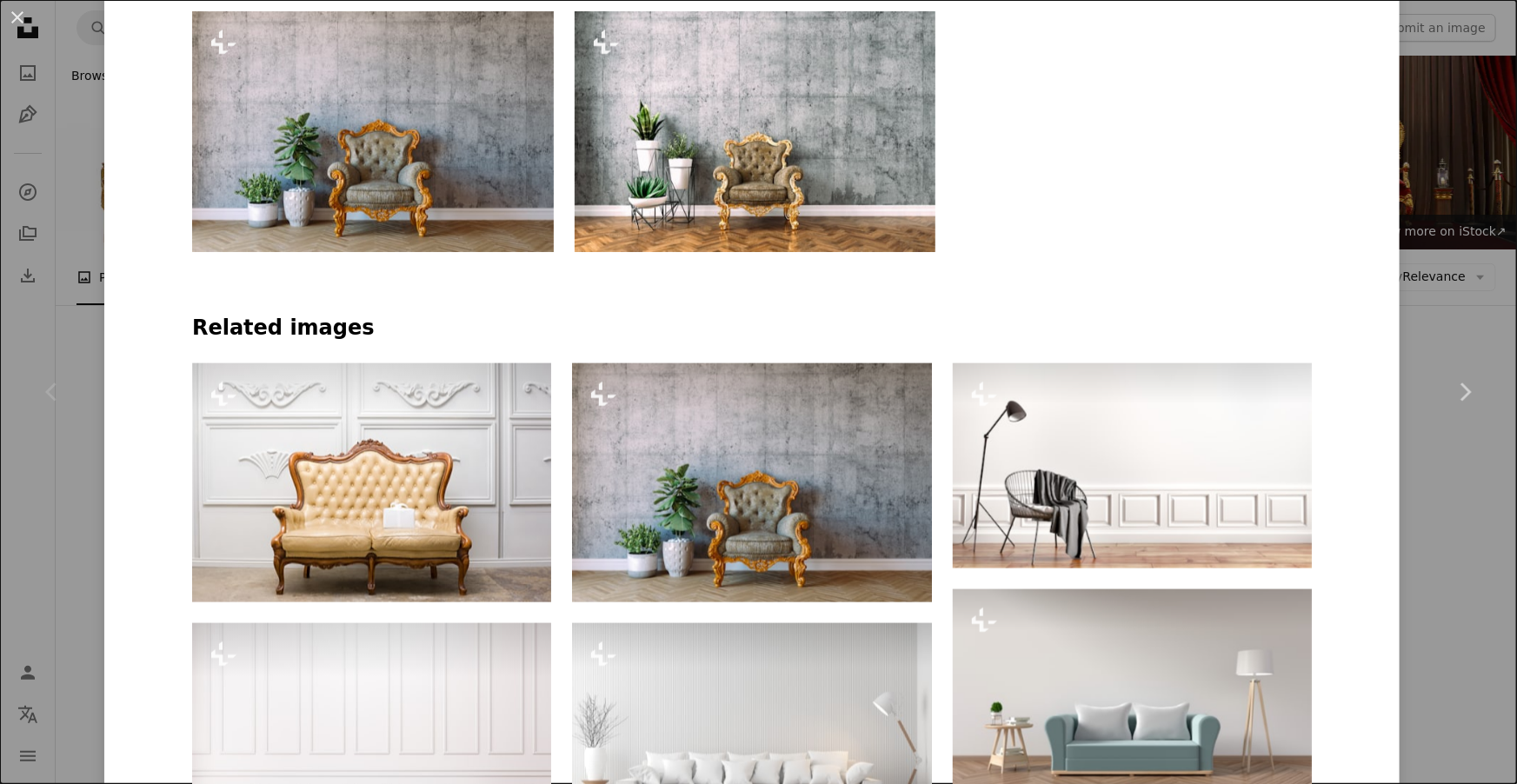
scroll to position [999, 0]
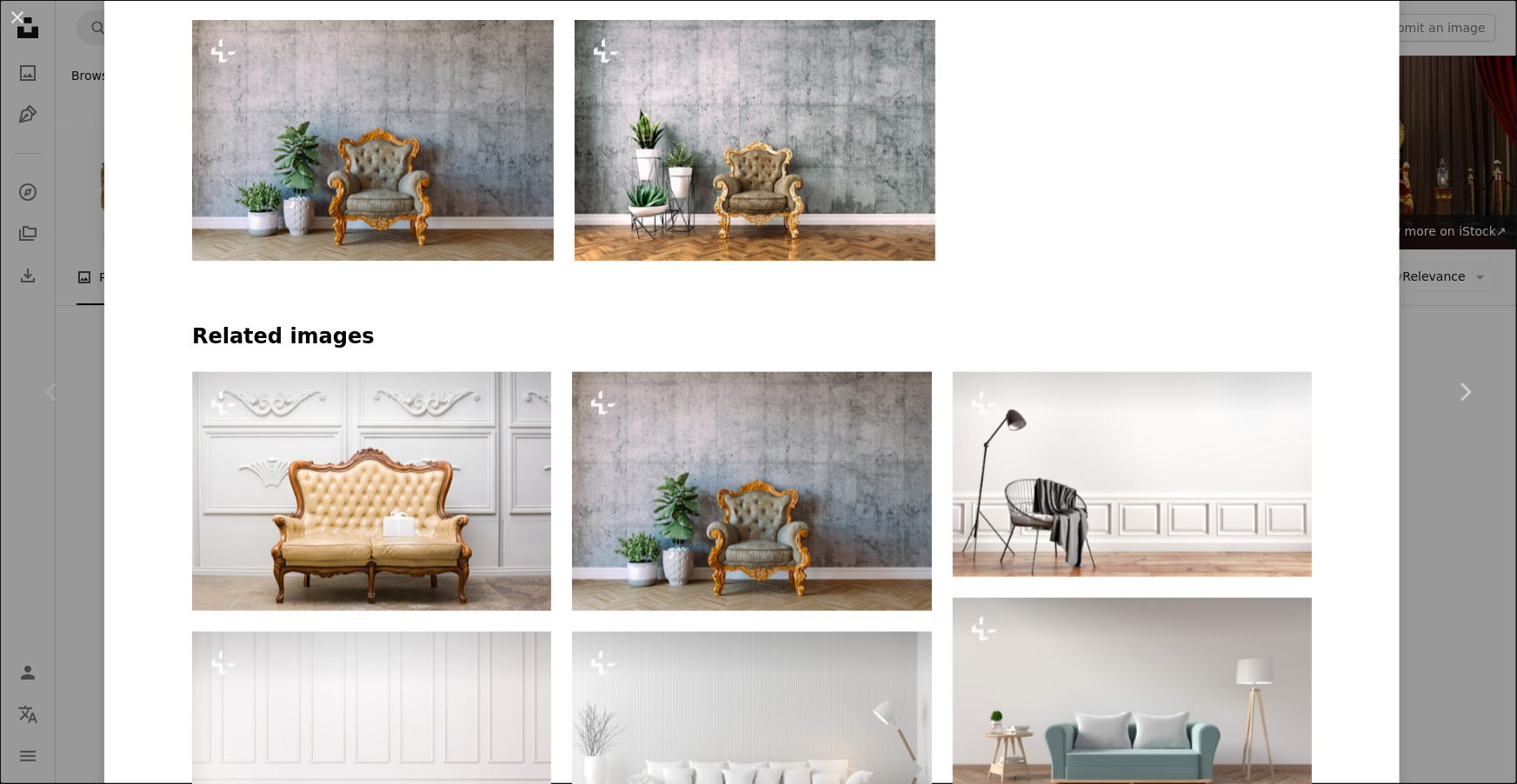
click at [787, 150] on img at bounding box center [756, 141] width 362 height 241
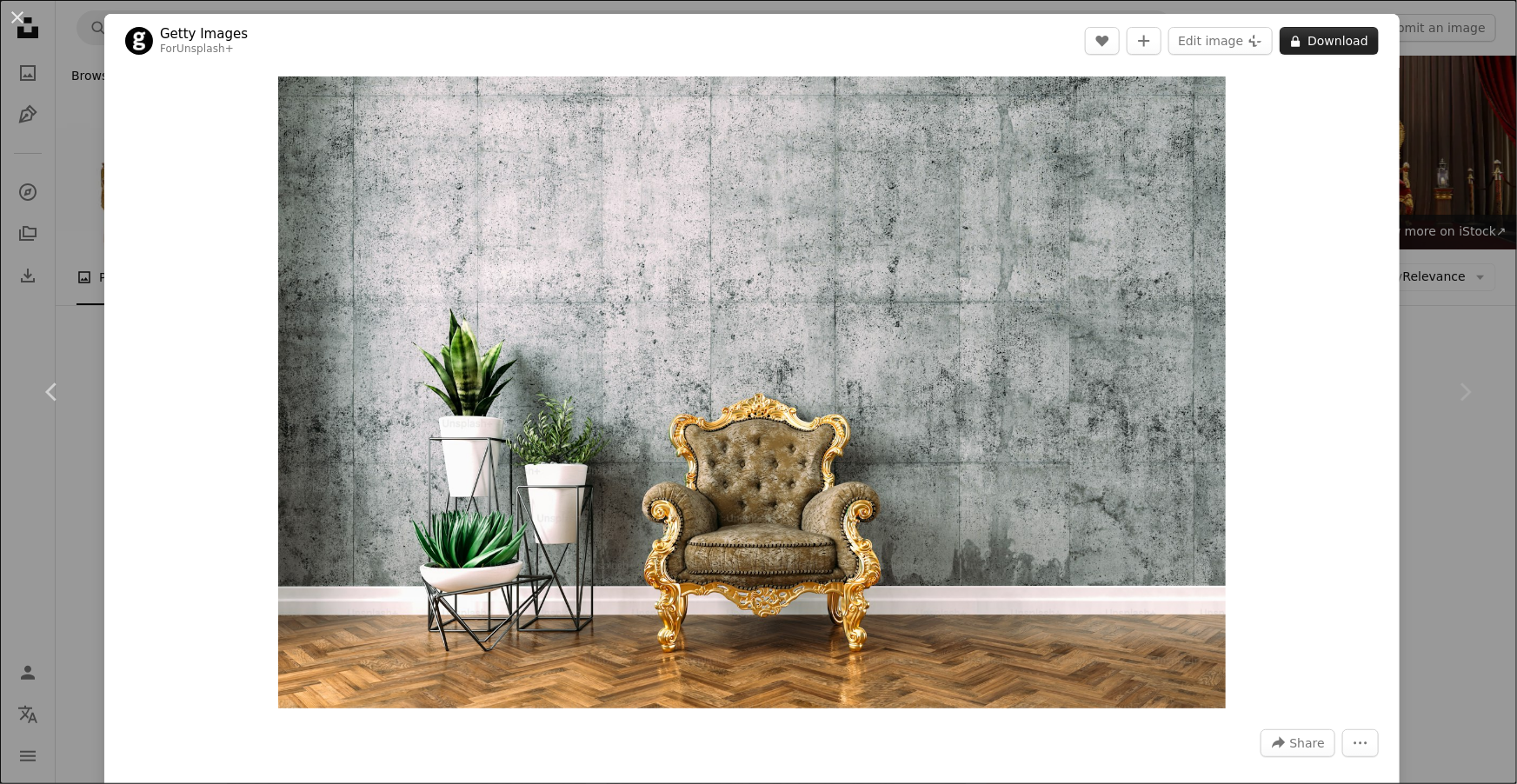
click at [1346, 44] on button "A lock Download" at bounding box center [1329, 41] width 99 height 28
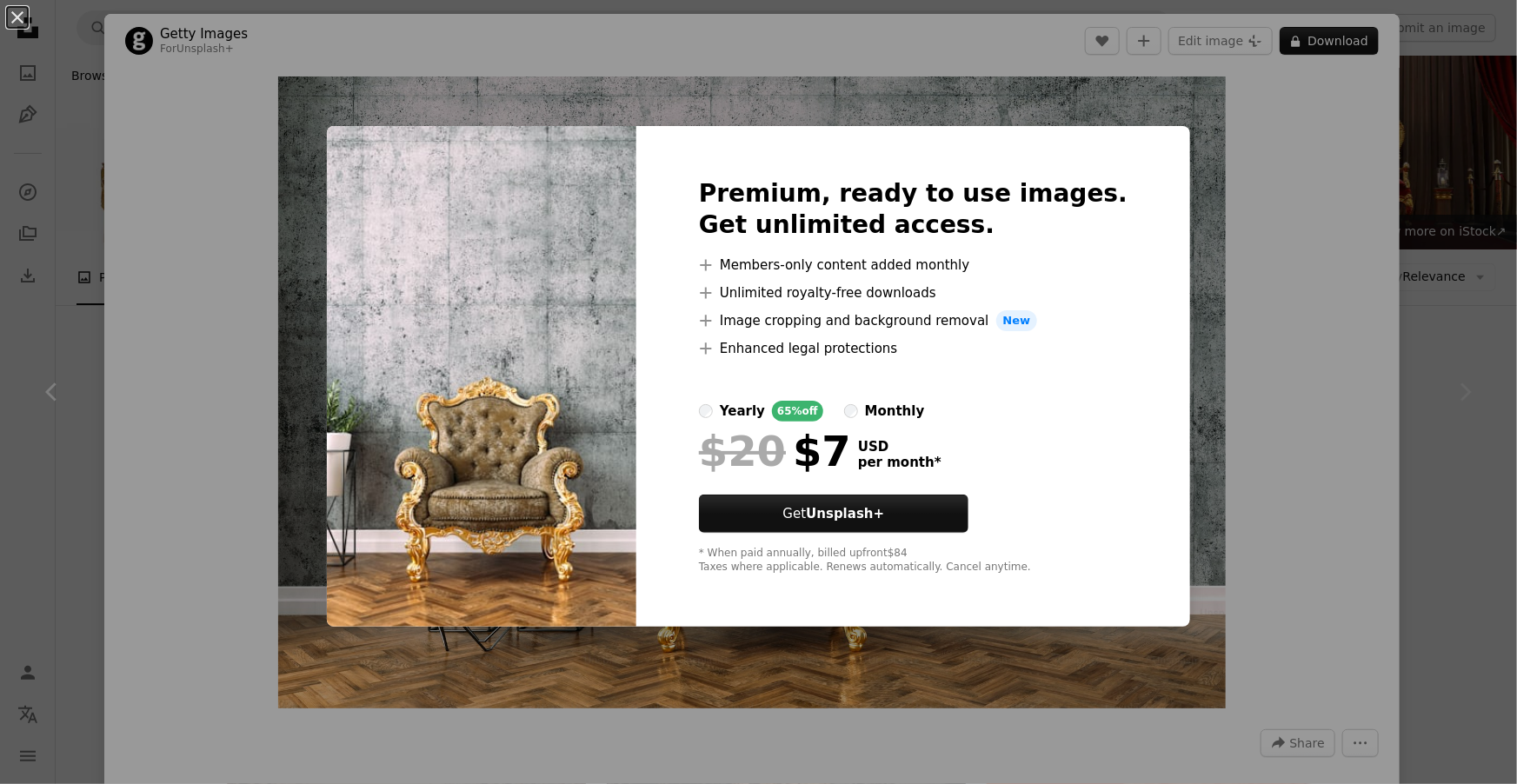
click at [897, 410] on label "monthly" at bounding box center [885, 411] width 81 height 21
click at [1293, 321] on div "An X shape Premium, ready to use images. Get unlimited access. A plus sign Memb…" at bounding box center [758, 392] width 1517 height 784
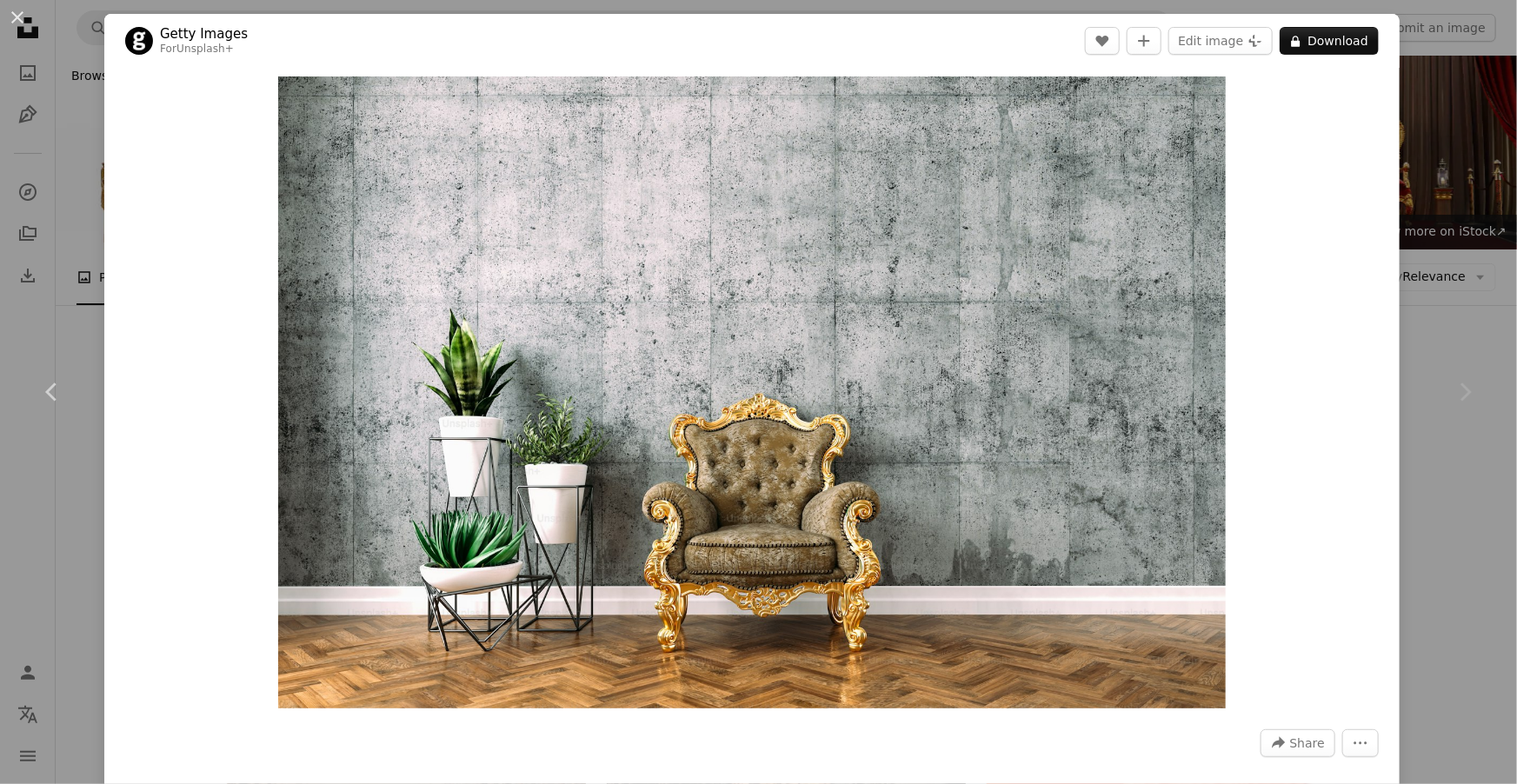
click at [1481, 389] on div "Chevron right" at bounding box center [1465, 392] width 105 height 167
click at [1479, 206] on div "An X shape Chevron left Chevron right Getty Images For Unsplash+ A heart A plus…" at bounding box center [758, 392] width 1517 height 784
